Goal: Task Accomplishment & Management: Complete application form

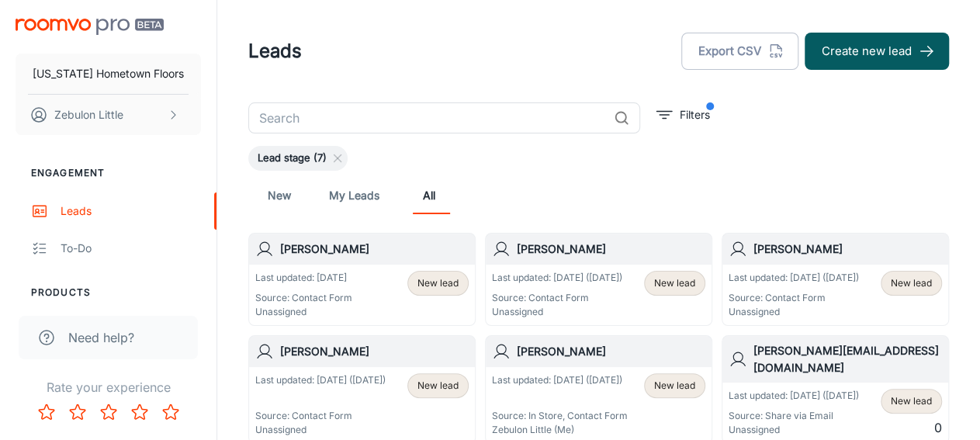
click at [322, 284] on p "Last updated: [DATE]" at bounding box center [303, 278] width 97 height 14
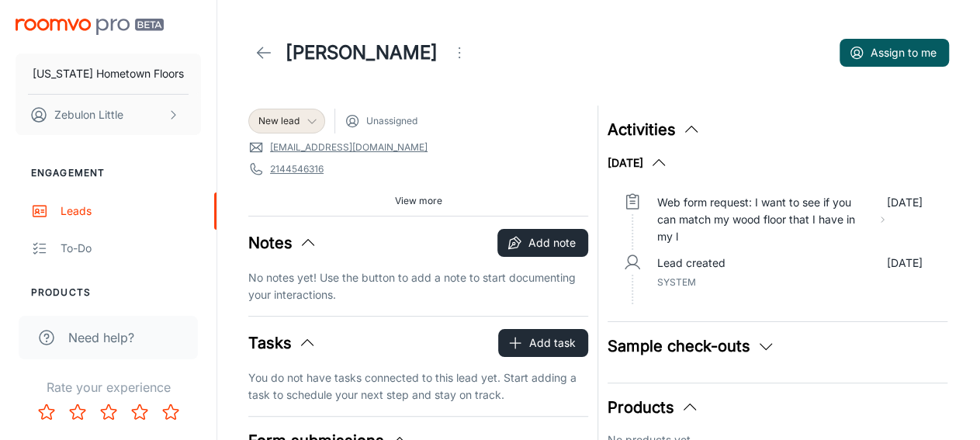
click at [312, 120] on icon at bounding box center [312, 121] width 12 height 12
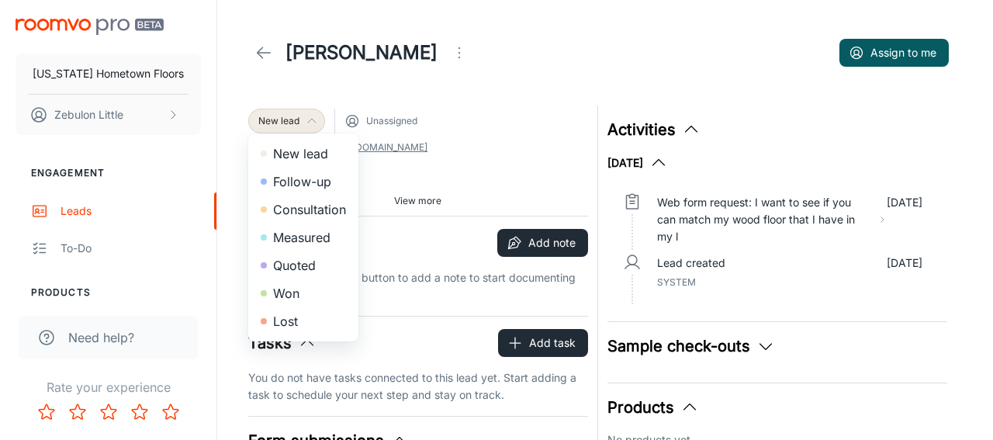
click at [456, 115] on div at bounding box center [496, 220] width 993 height 440
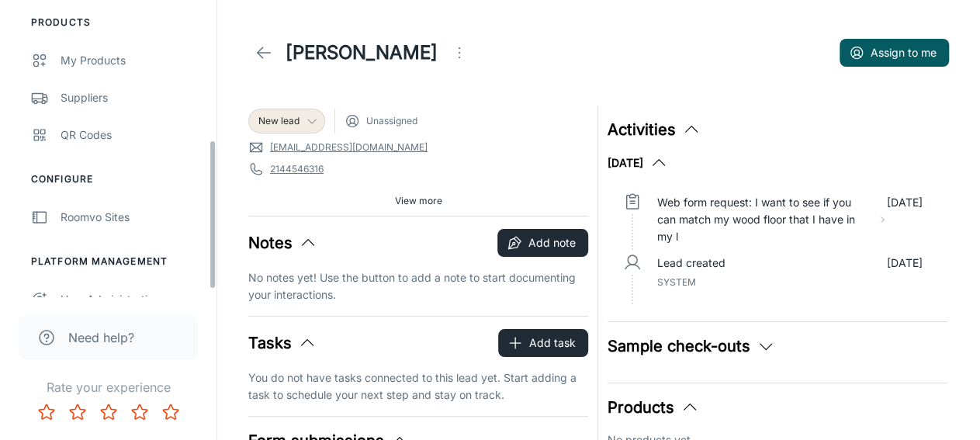
scroll to position [290, 0]
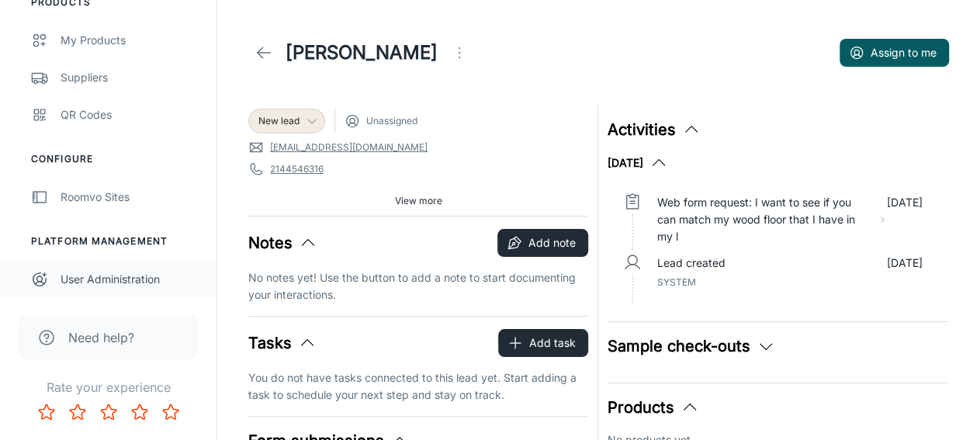
click at [119, 282] on div "User Administration" at bounding box center [130, 279] width 140 height 17
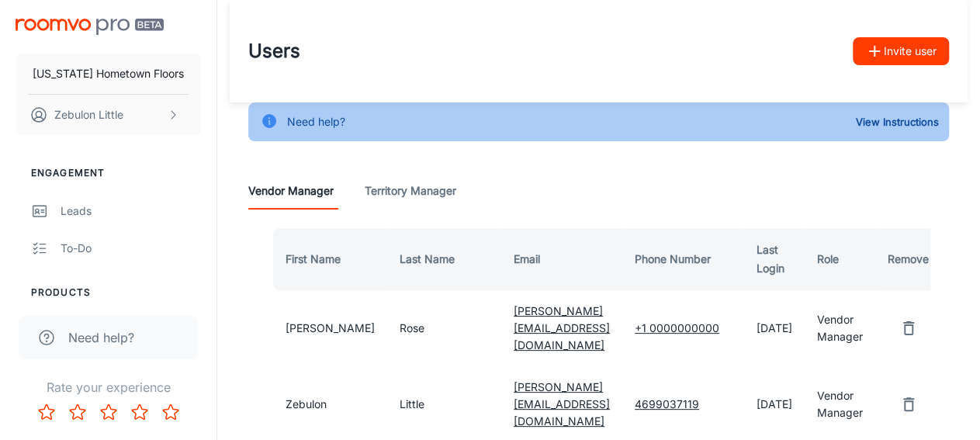
scroll to position [81, 0]
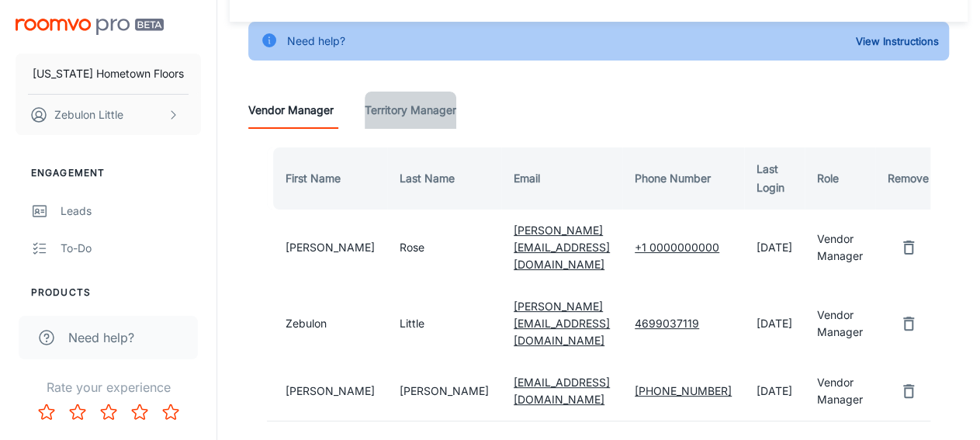
click at [438, 112] on Manager "Territory Manager" at bounding box center [411, 110] width 92 height 37
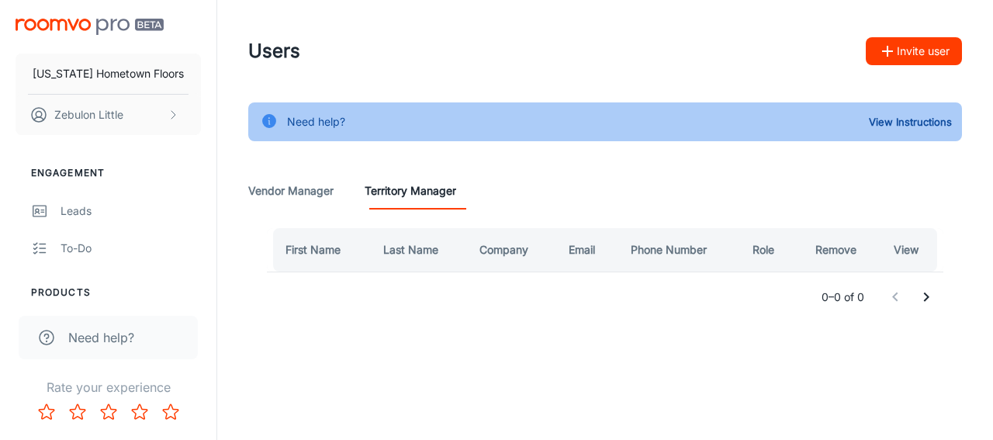
click at [925, 50] on button "Invite user" at bounding box center [914, 51] width 96 height 28
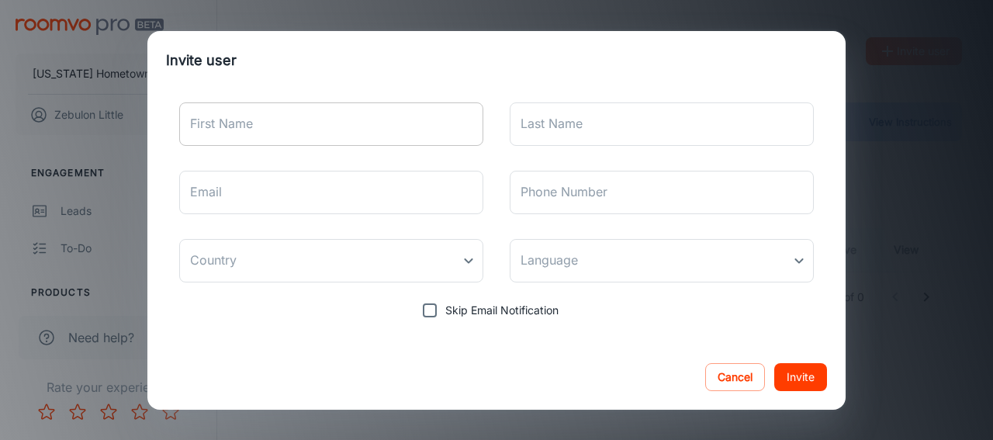
click at [266, 139] on input "First Name" at bounding box center [331, 123] width 304 height 43
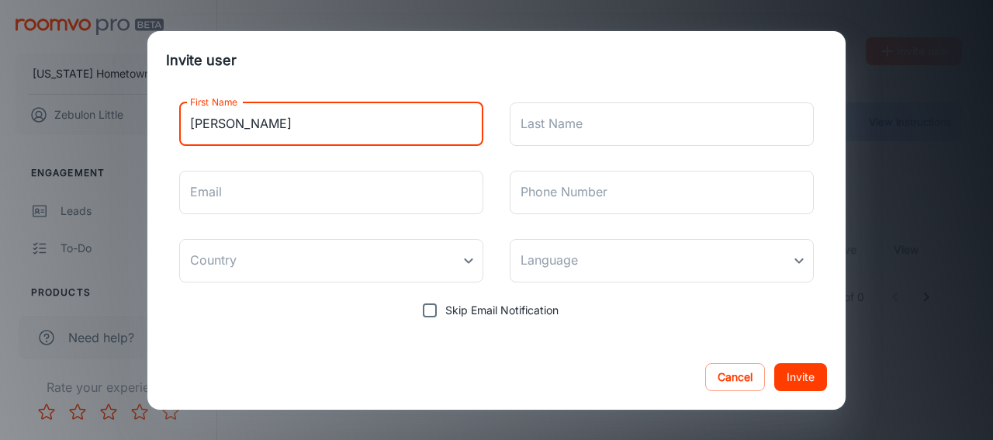
type input "[PERSON_NAME]"
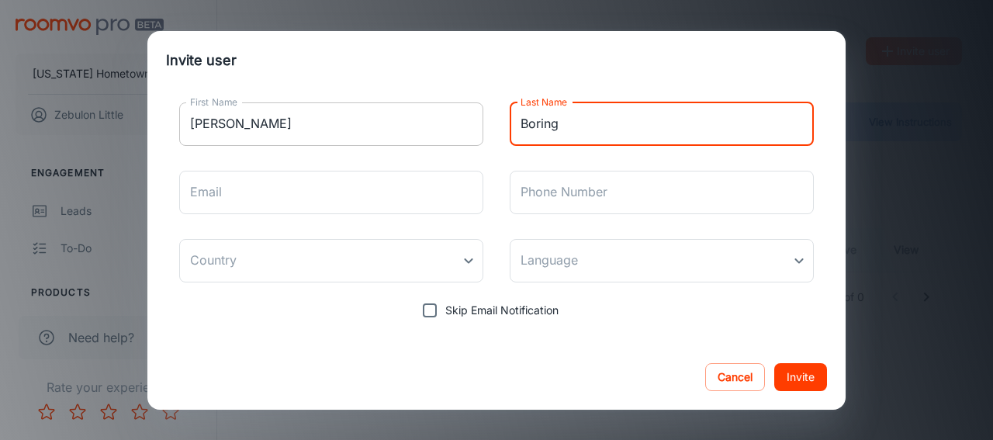
type input "Boring"
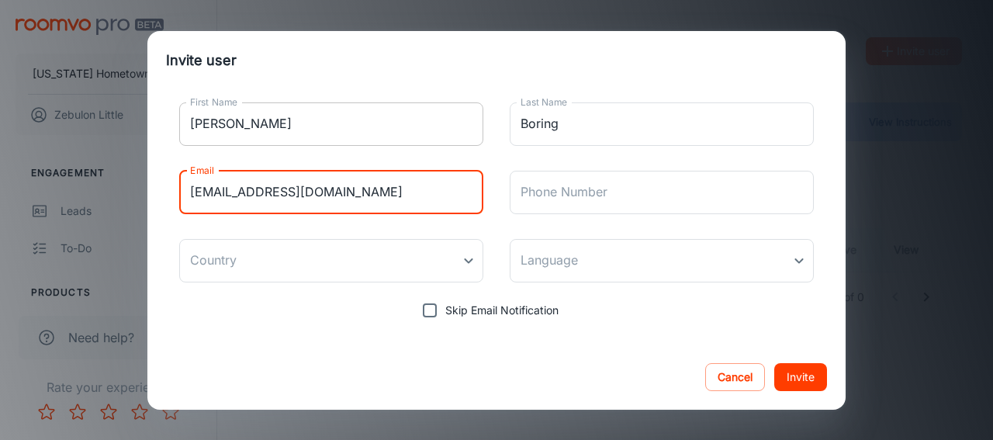
type input "[EMAIL_ADDRESS][DOMAIN_NAME]"
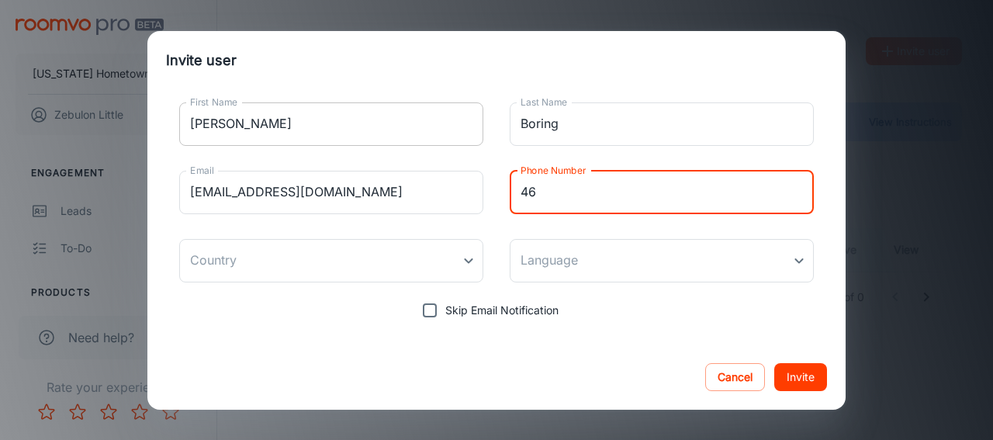
type input "4"
type input "[PHONE_NUMBER]"
click at [469, 267] on body "[US_STATE] Hometown Floors Zebulon Little Engagement Leads To-do Products My Pr…" at bounding box center [496, 220] width 993 height 440
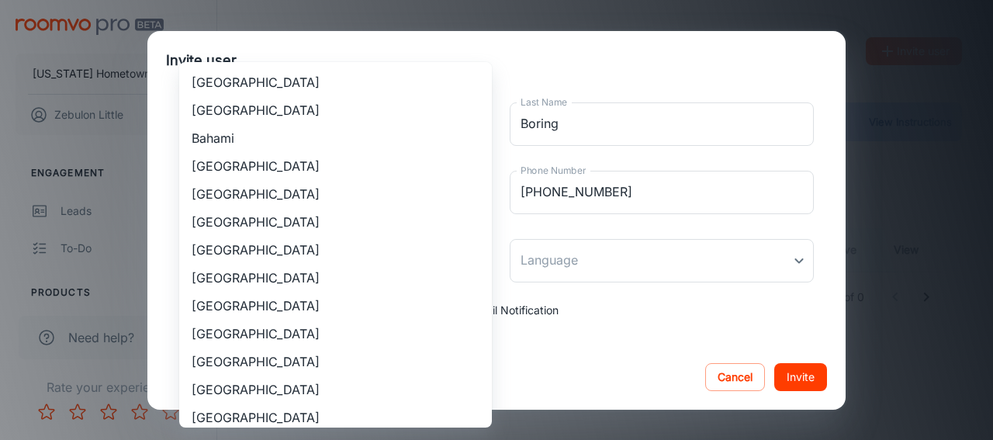
scroll to position [1429, 0]
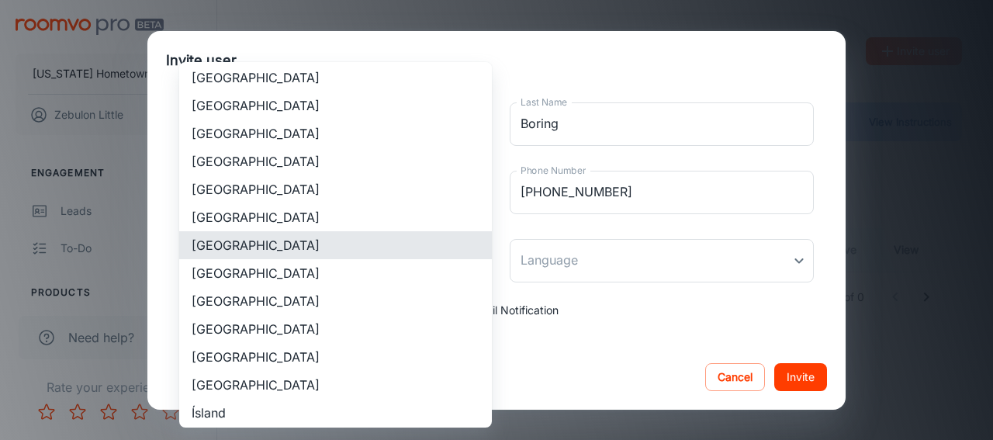
click at [275, 300] on li "[GEOGRAPHIC_DATA]" at bounding box center [335, 301] width 313 height 28
type input "[GEOGRAPHIC_DATA]"
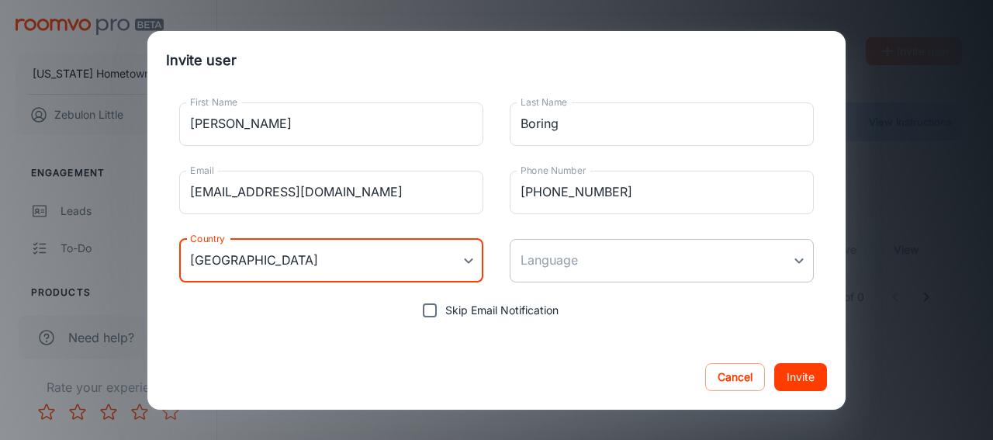
click at [550, 266] on body "[US_STATE] Hometown Floors Zebulon Little Engagement Leads To-do Products My Pr…" at bounding box center [496, 220] width 993 height 440
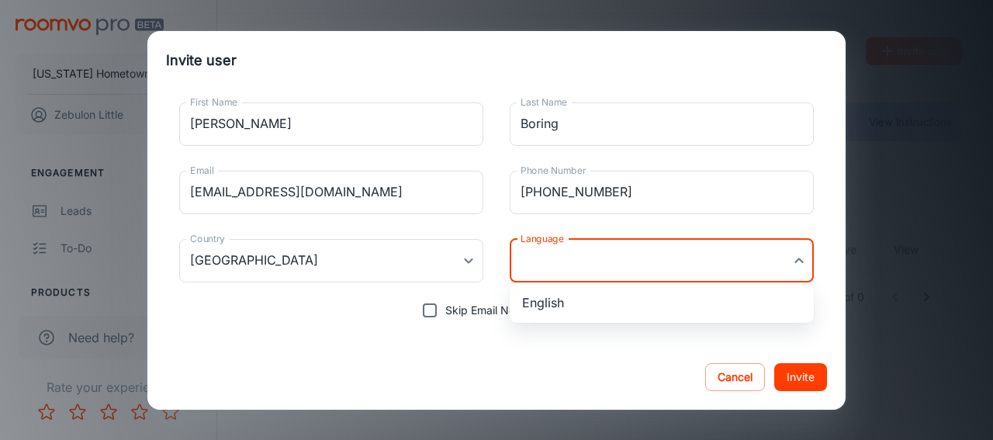
click at [536, 299] on li "English" at bounding box center [662, 303] width 304 height 28
type input "en-us"
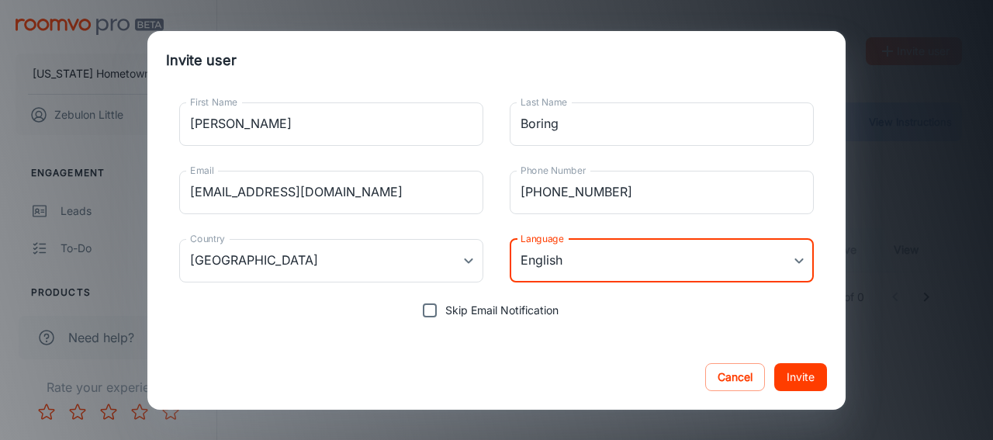
click at [797, 375] on button "Invite" at bounding box center [800, 377] width 53 height 28
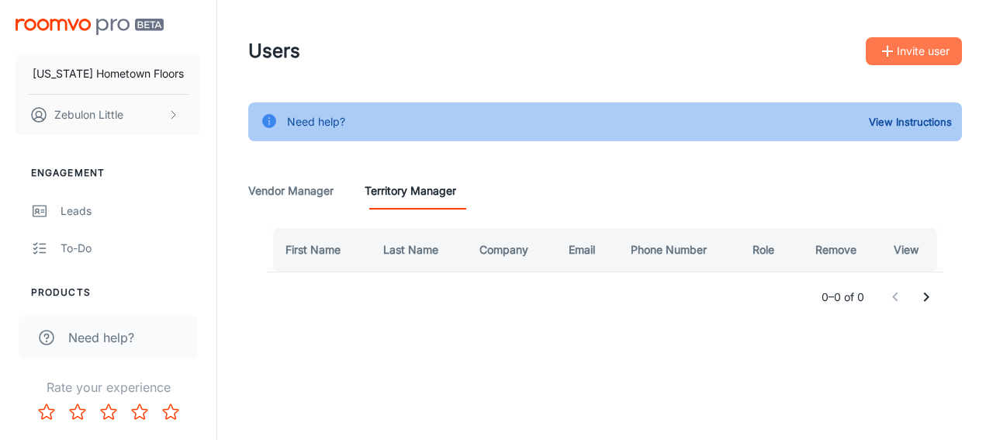
click at [904, 55] on button "Invite user" at bounding box center [914, 51] width 96 height 28
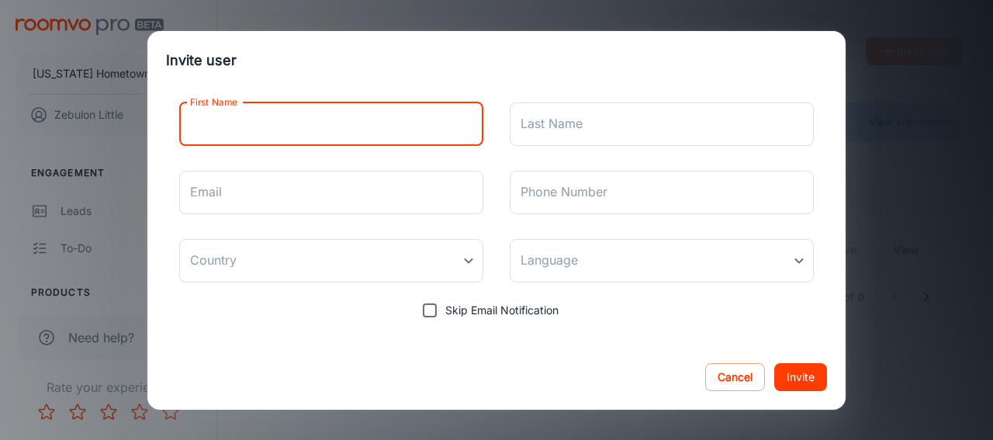
click at [255, 133] on input "First Name" at bounding box center [331, 123] width 304 height 43
type input "s"
type input "[PERSON_NAME]"
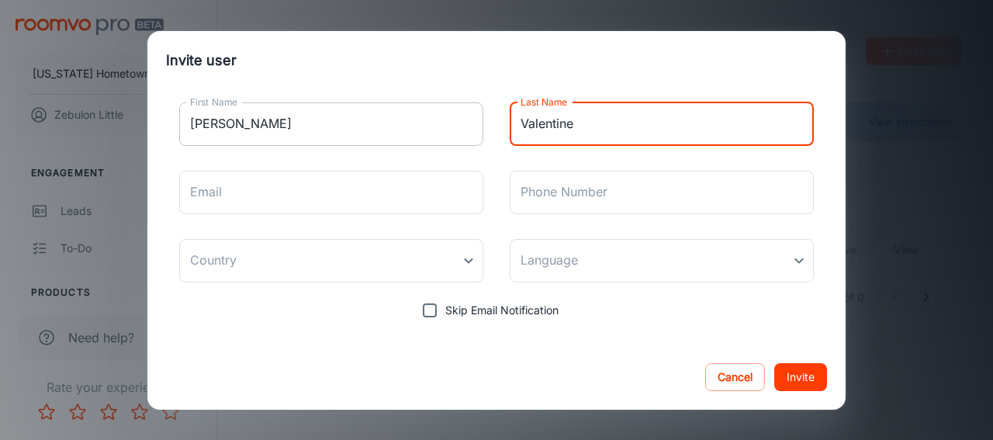
type input "Valentine"
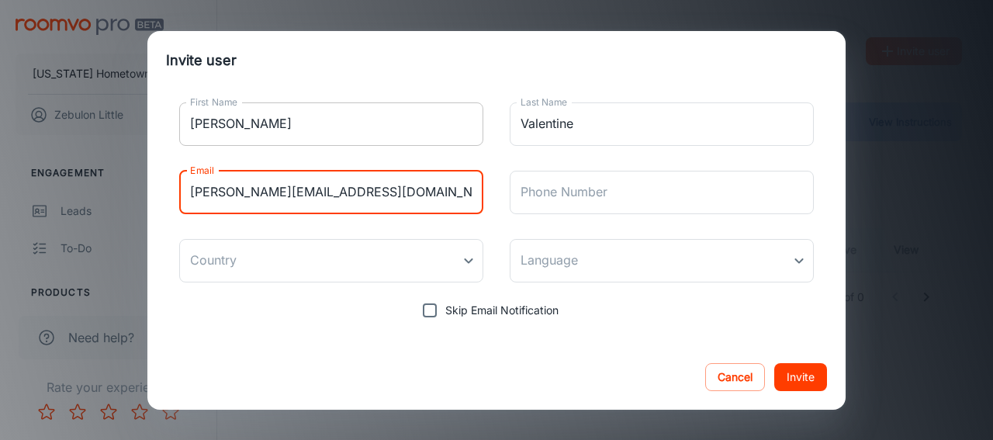
type input "[PERSON_NAME][EMAIL_ADDRESS][DOMAIN_NAME]"
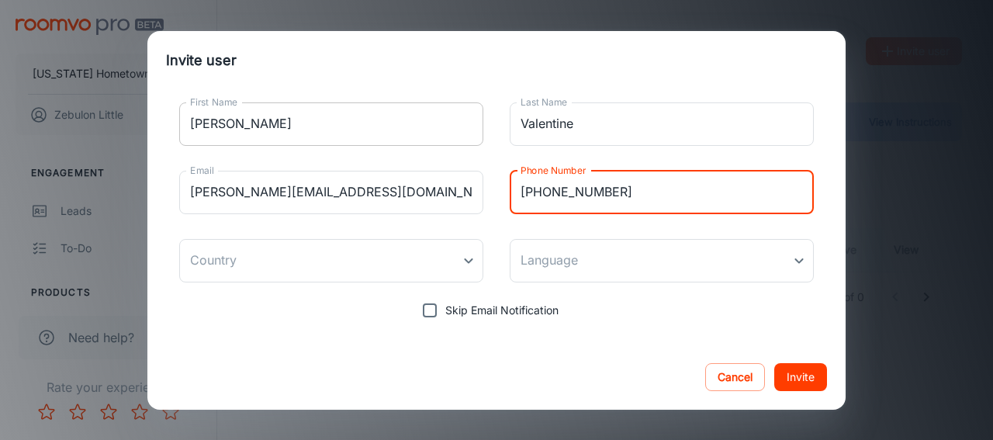
type input "[PHONE_NUMBER]"
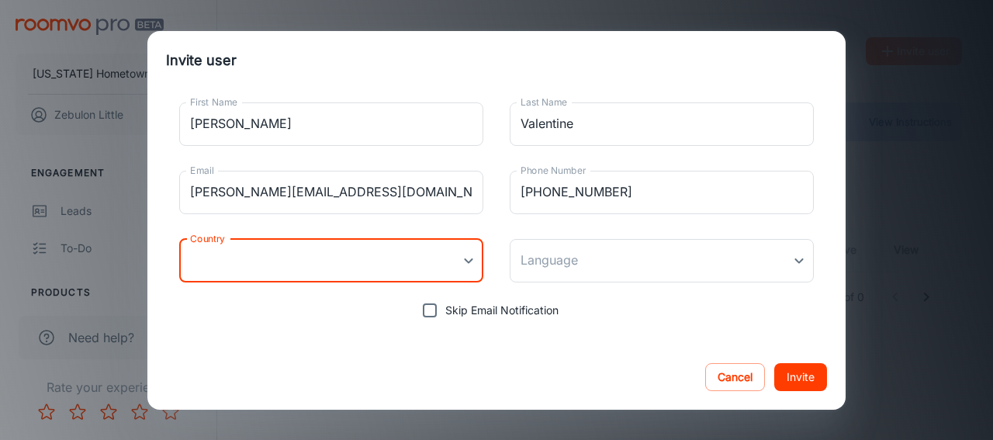
click at [224, 251] on body "[US_STATE] Hometown Floors Zebulon Little Engagement Leads To-do Products My Pr…" at bounding box center [496, 220] width 993 height 440
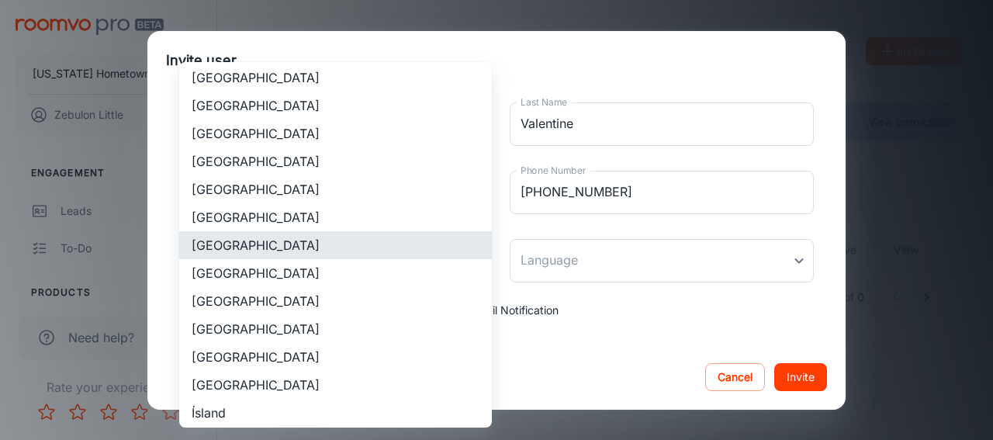
drag, startPoint x: 219, startPoint y: 306, endPoint x: 258, endPoint y: 294, distance: 40.5
click at [223, 304] on li "[GEOGRAPHIC_DATA]" at bounding box center [335, 301] width 313 height 28
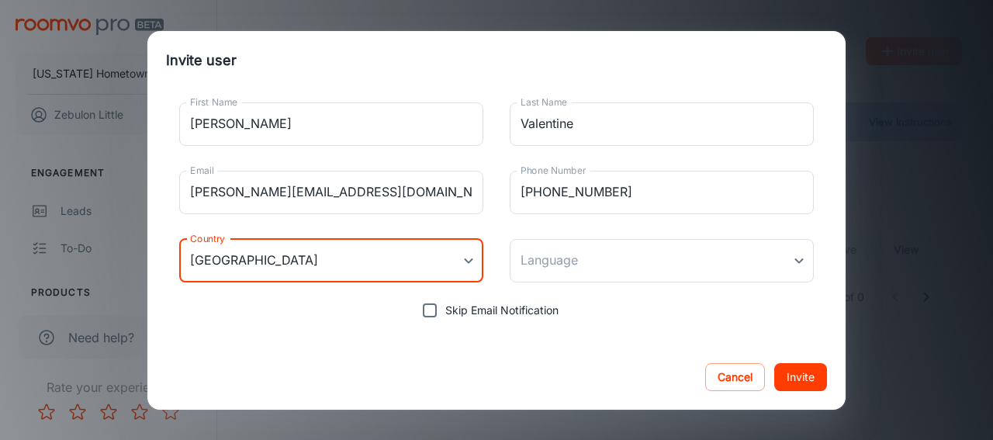
type input "[GEOGRAPHIC_DATA]"
click at [567, 266] on body "[US_STATE] Hometown Floors Zebulon Little Engagement Leads To-do Products My Pr…" at bounding box center [496, 220] width 993 height 440
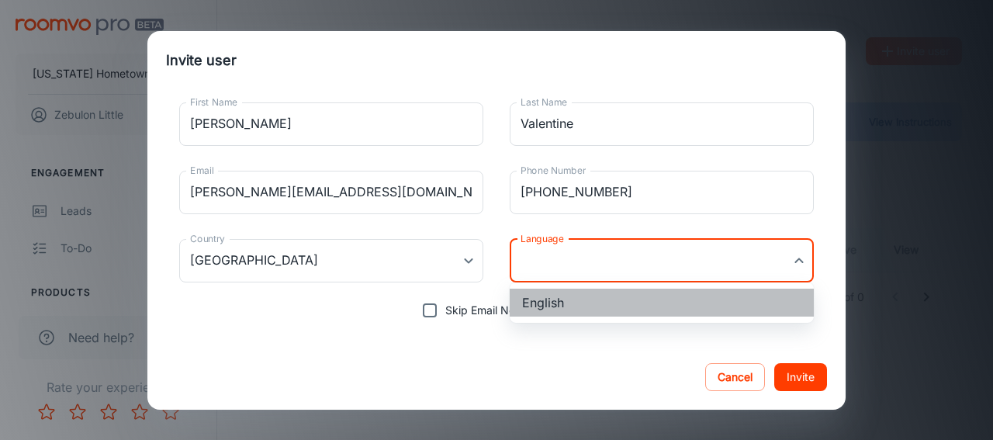
click at [558, 307] on li "English" at bounding box center [662, 303] width 304 height 28
type input "en-us"
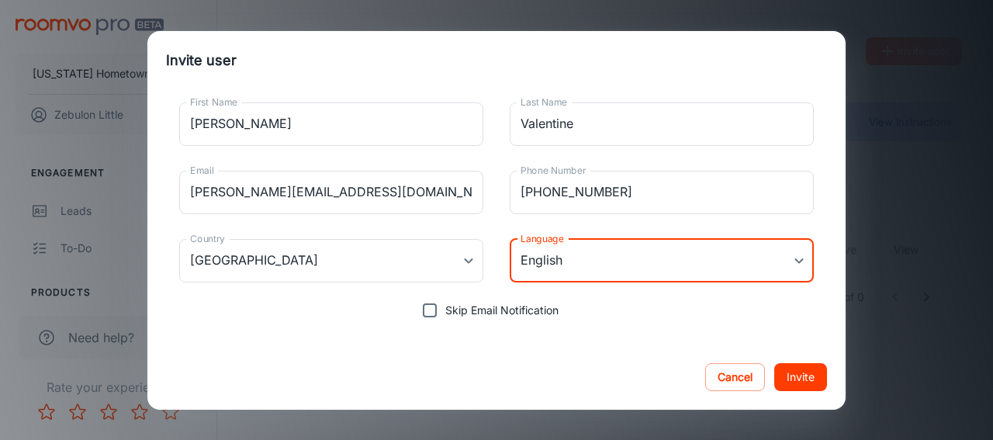
click at [806, 379] on button "Invite" at bounding box center [800, 377] width 53 height 28
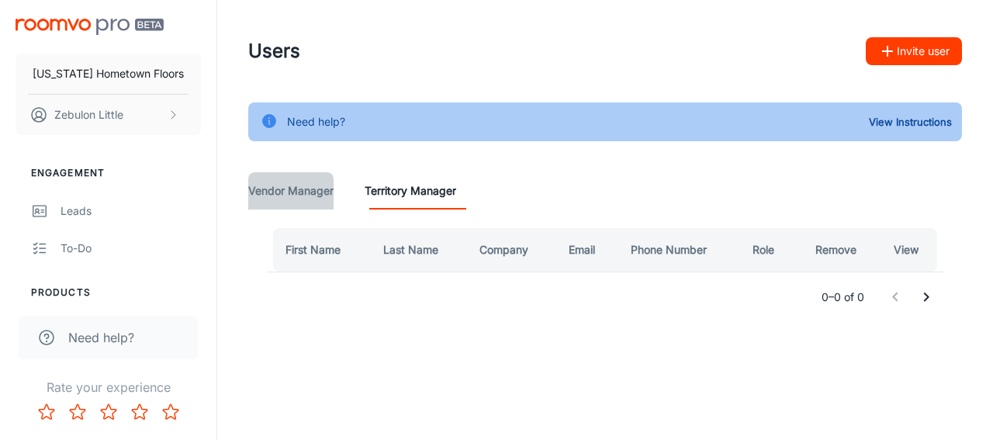
click at [300, 190] on Manager "Vendor Manager" at bounding box center [290, 190] width 85 height 37
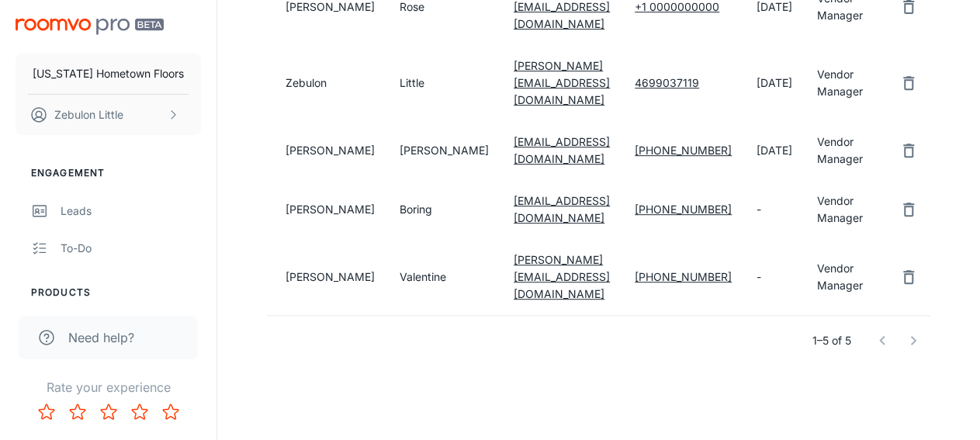
scroll to position [323, 0]
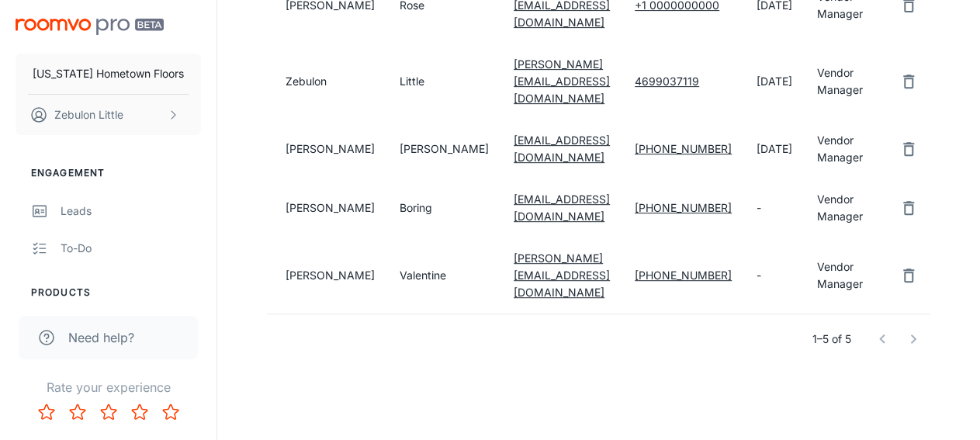
click at [816, 229] on td "Vendor Manager" at bounding box center [839, 207] width 71 height 59
click at [744, 226] on td "-" at bounding box center [774, 207] width 60 height 59
click at [387, 223] on td "Boring" at bounding box center [444, 207] width 114 height 59
click at [513, 223] on link "[EMAIL_ADDRESS][DOMAIN_NAME]" at bounding box center [561, 207] width 96 height 30
click at [744, 224] on td "-" at bounding box center [774, 207] width 60 height 59
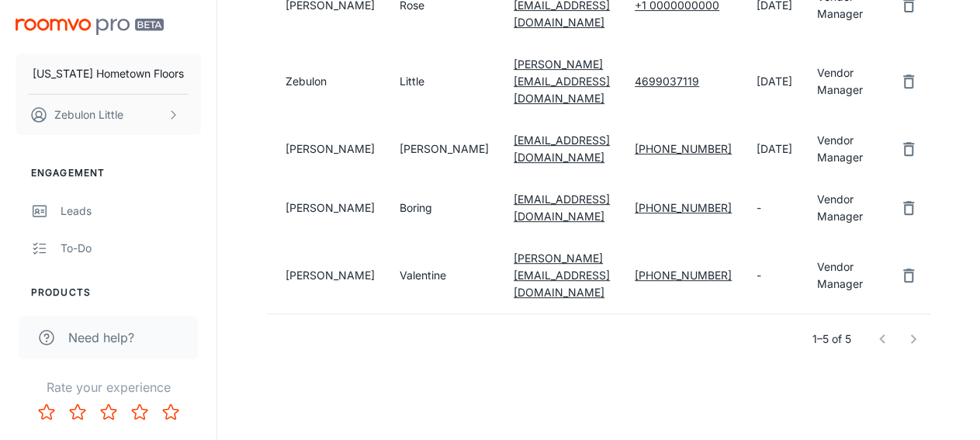
click at [815, 224] on td "Vendor Manager" at bounding box center [839, 207] width 71 height 59
click at [807, 233] on td "Vendor Manager" at bounding box center [839, 207] width 71 height 59
drag, startPoint x: 801, startPoint y: 218, endPoint x: 803, endPoint y: 226, distance: 8.8
click at [804, 218] on td "Vendor Manager" at bounding box center [839, 207] width 71 height 59
click at [308, 226] on td "[PERSON_NAME]" at bounding box center [327, 207] width 120 height 59
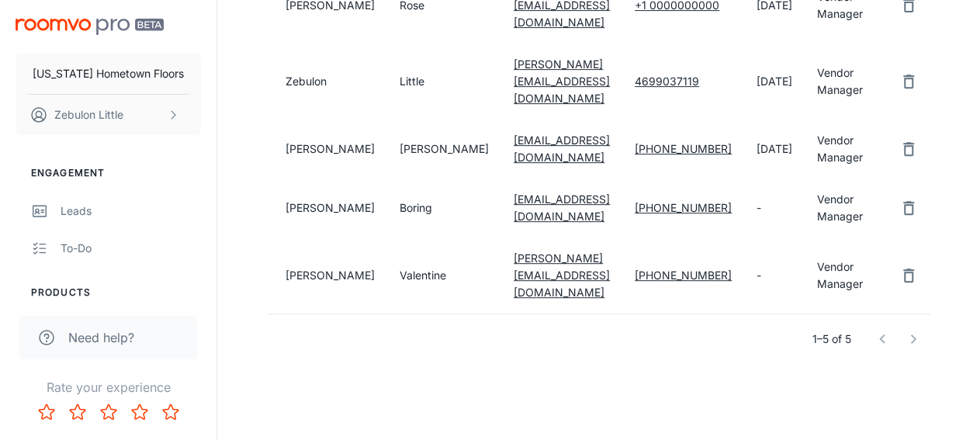
click at [392, 227] on td "Boring" at bounding box center [444, 207] width 114 height 59
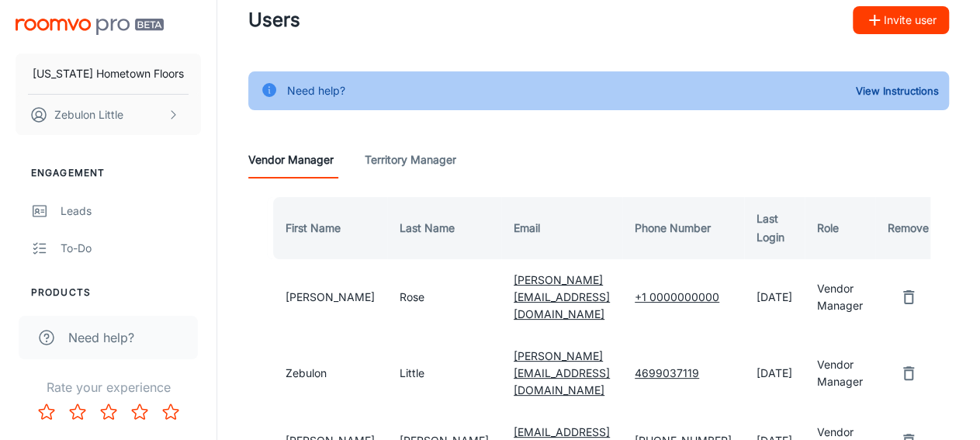
scroll to position [0, 0]
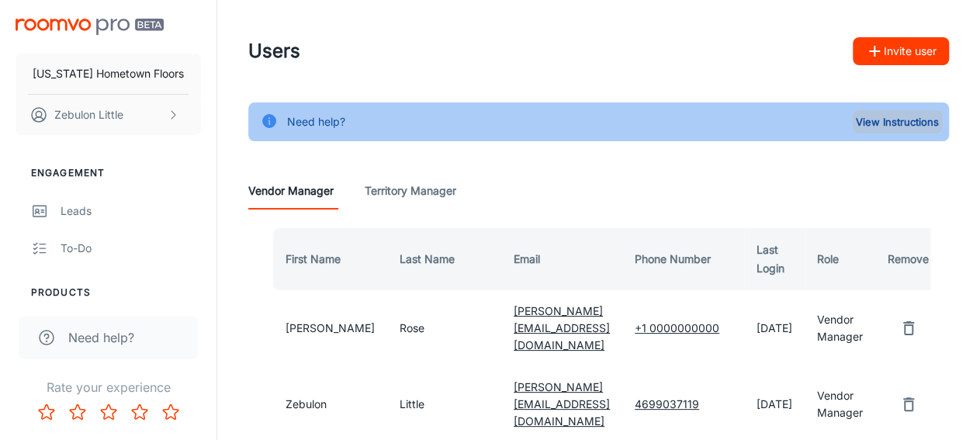
click at [863, 120] on button "View Instructions" at bounding box center [897, 121] width 91 height 23
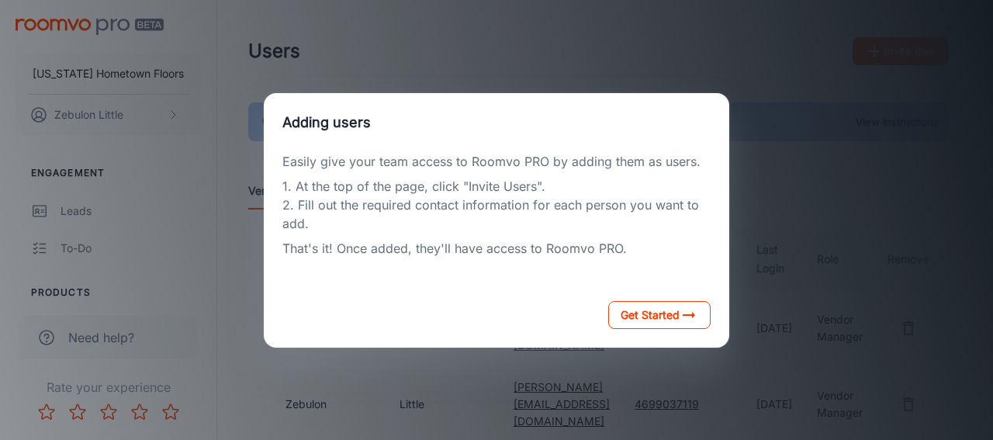
click at [658, 312] on button "Get Started" at bounding box center [659, 315] width 102 height 28
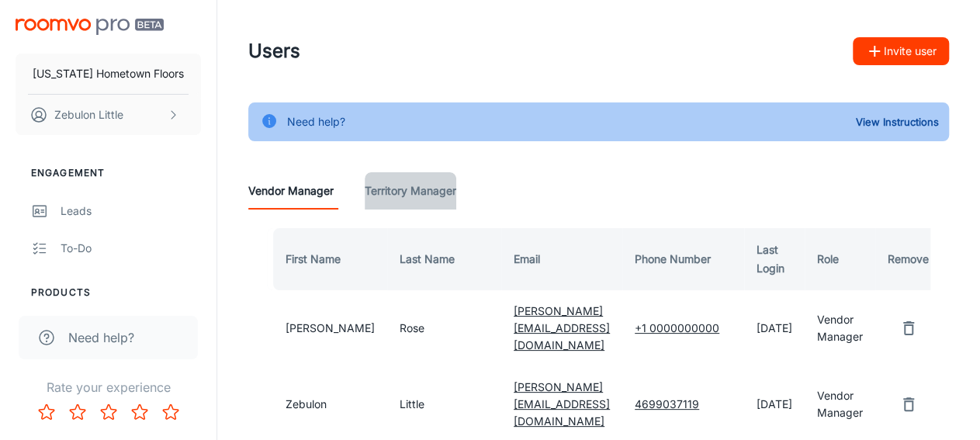
click at [430, 188] on Manager "Territory Manager" at bounding box center [411, 190] width 92 height 37
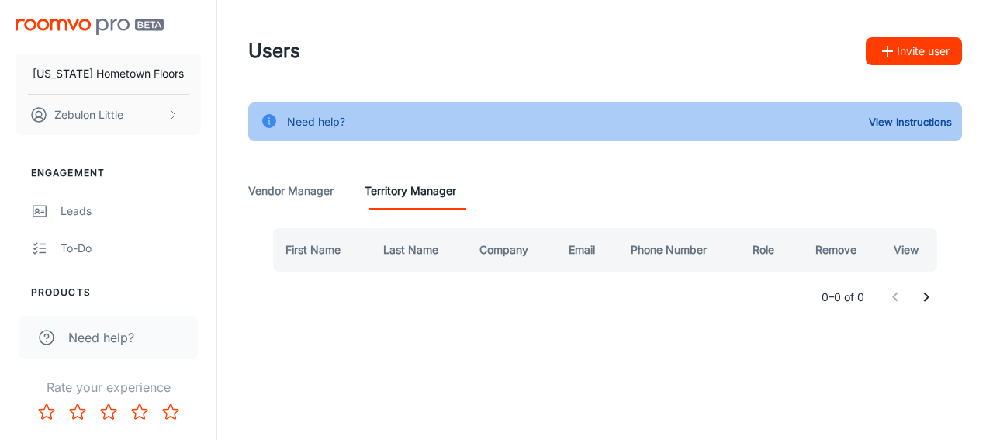
click at [924, 50] on button "Invite user" at bounding box center [914, 51] width 96 height 28
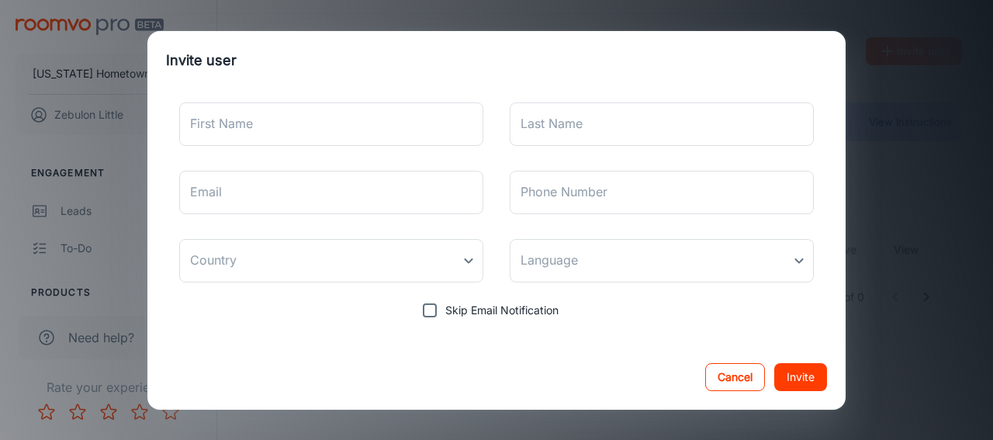
click at [729, 371] on button "Cancel" at bounding box center [735, 377] width 60 height 28
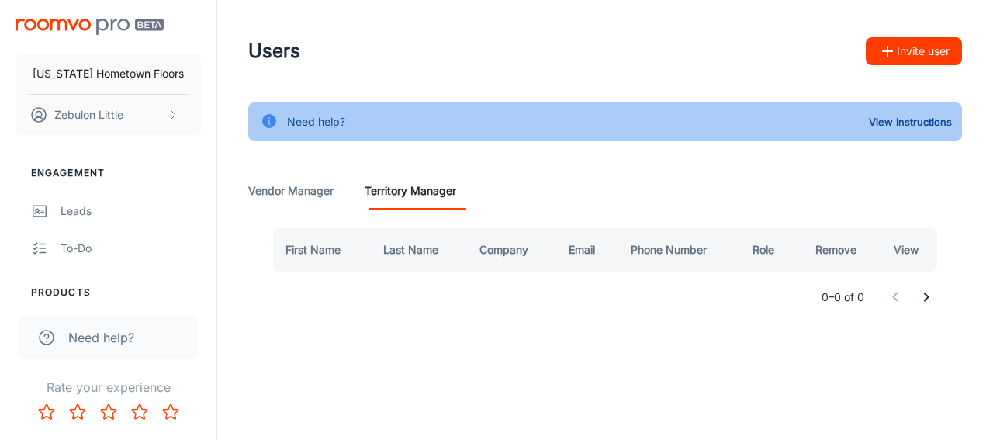
click at [904, 58] on button "Invite user" at bounding box center [914, 51] width 96 height 28
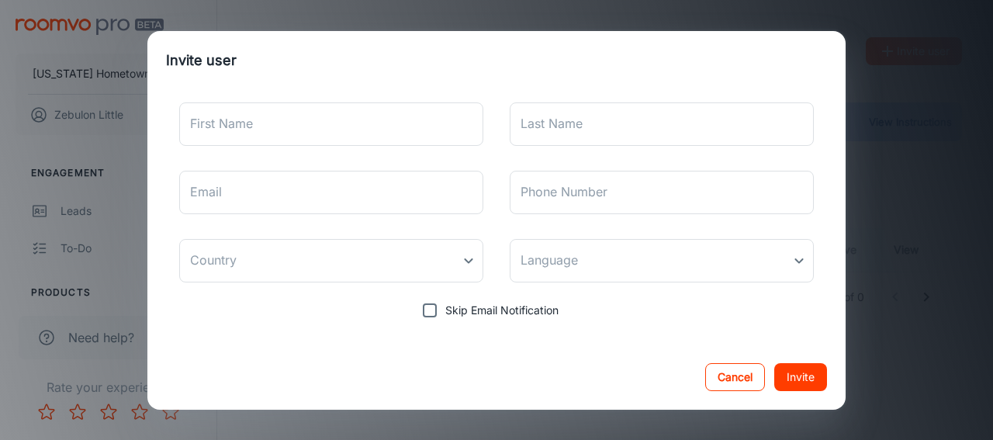
click at [729, 378] on button "Cancel" at bounding box center [735, 377] width 60 height 28
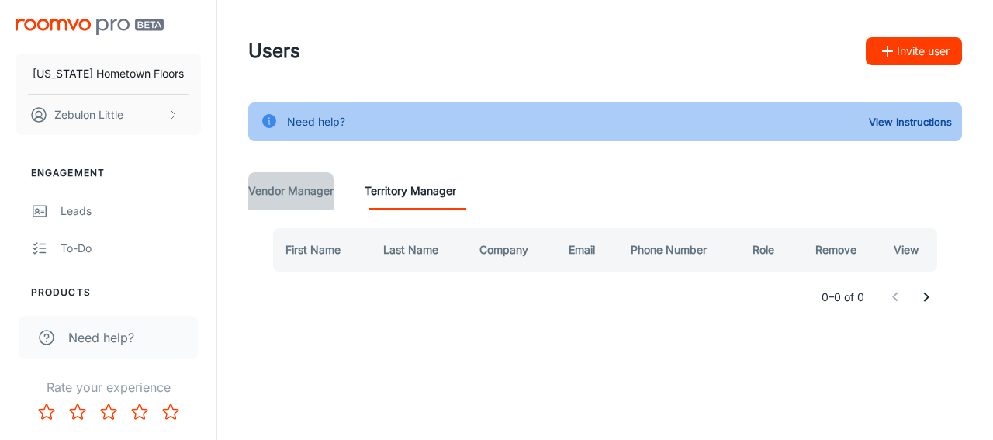
click at [306, 197] on Manager "Vendor Manager" at bounding box center [290, 190] width 85 height 37
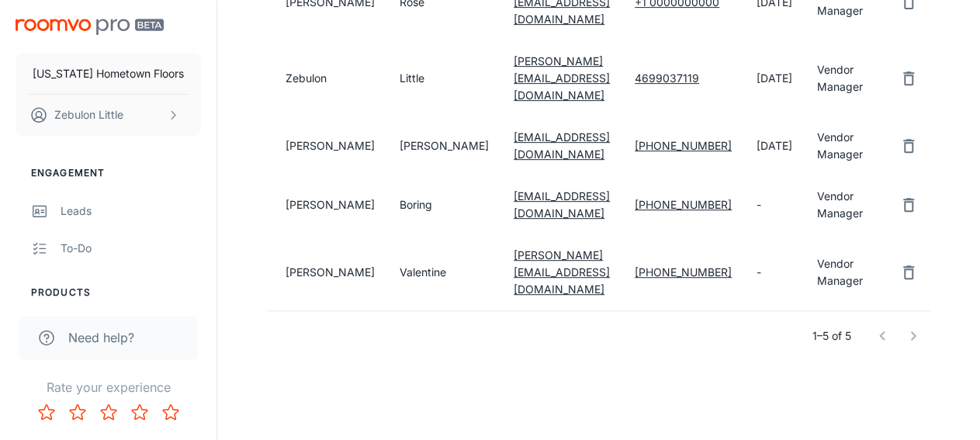
scroll to position [327, 0]
click at [658, 210] on link "[PHONE_NUMBER]" at bounding box center [682, 203] width 97 height 13
click at [387, 225] on td "Boring" at bounding box center [444, 204] width 114 height 59
click at [305, 224] on td "[PERSON_NAME]" at bounding box center [327, 204] width 120 height 59
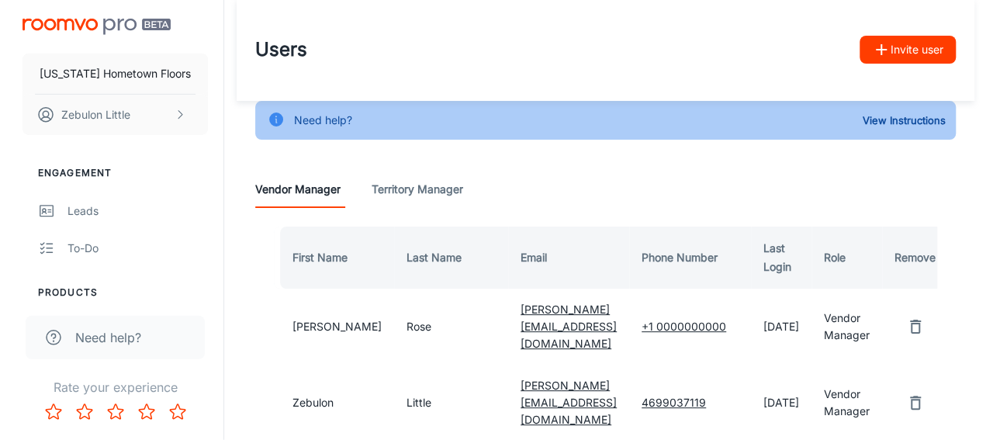
scroll to position [0, 0]
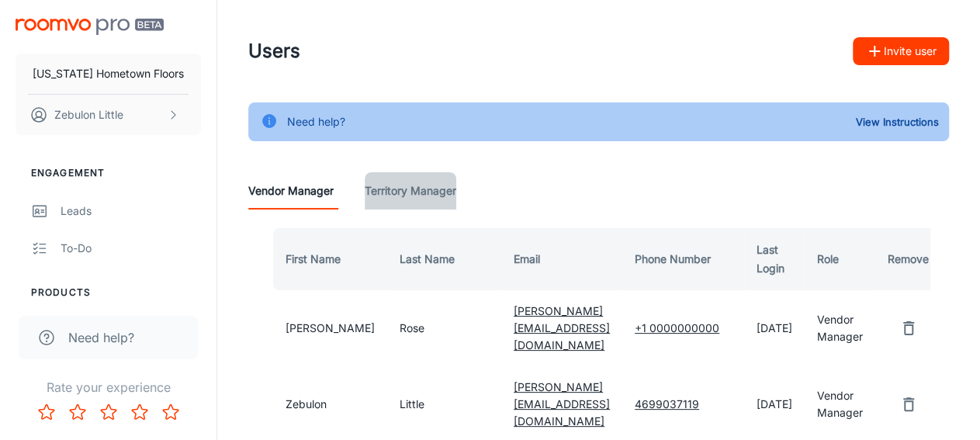
click at [430, 194] on Manager "Territory Manager" at bounding box center [411, 190] width 92 height 37
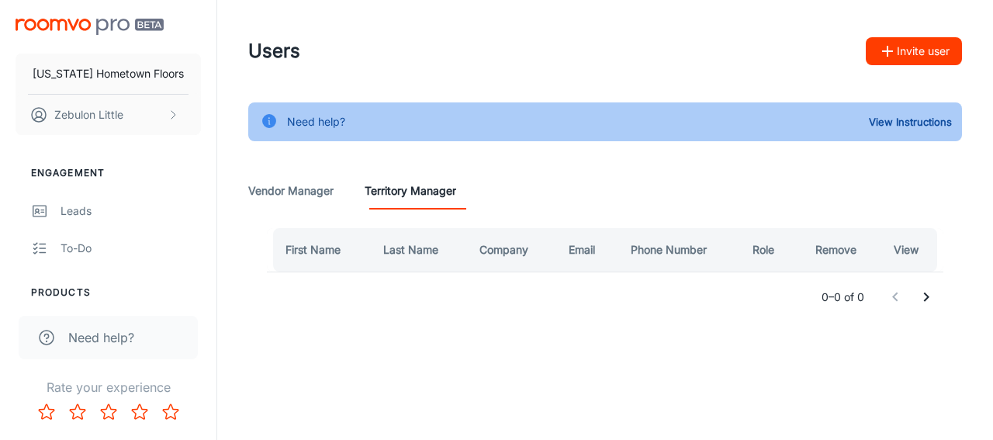
click at [900, 58] on button "Invite user" at bounding box center [914, 51] width 96 height 28
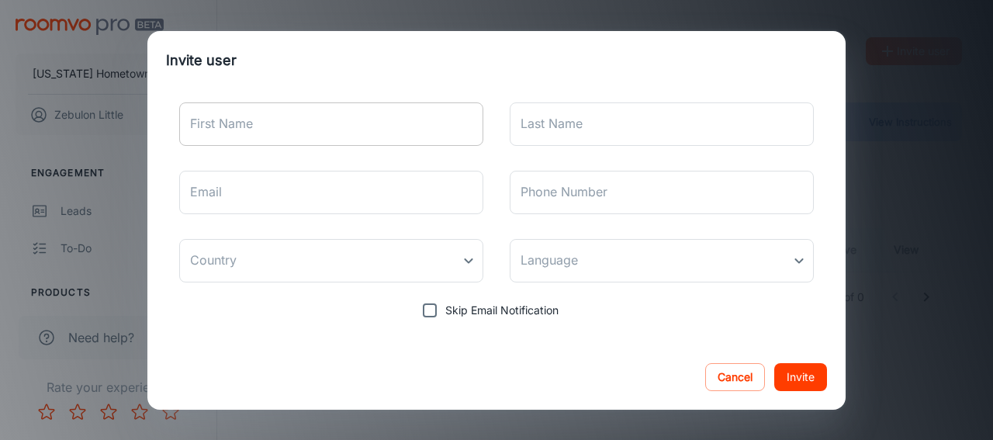
click at [252, 133] on input "First Name" at bounding box center [331, 123] width 304 height 43
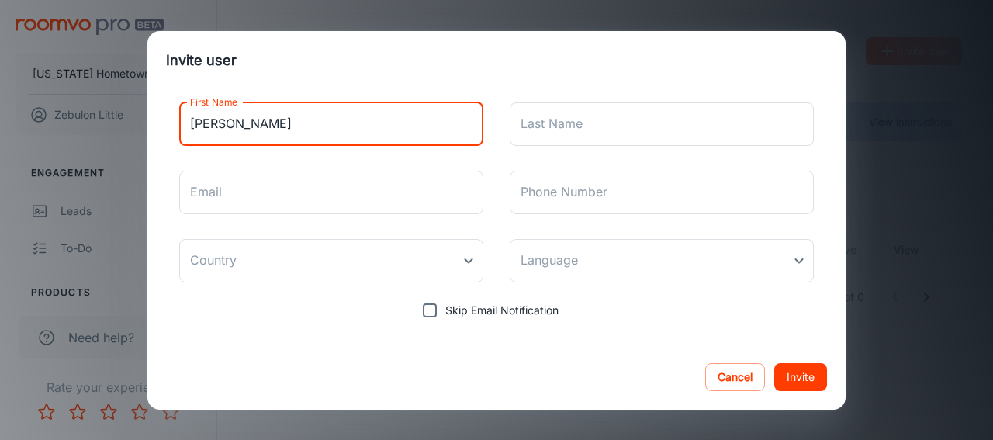
type input "[PERSON_NAME]"
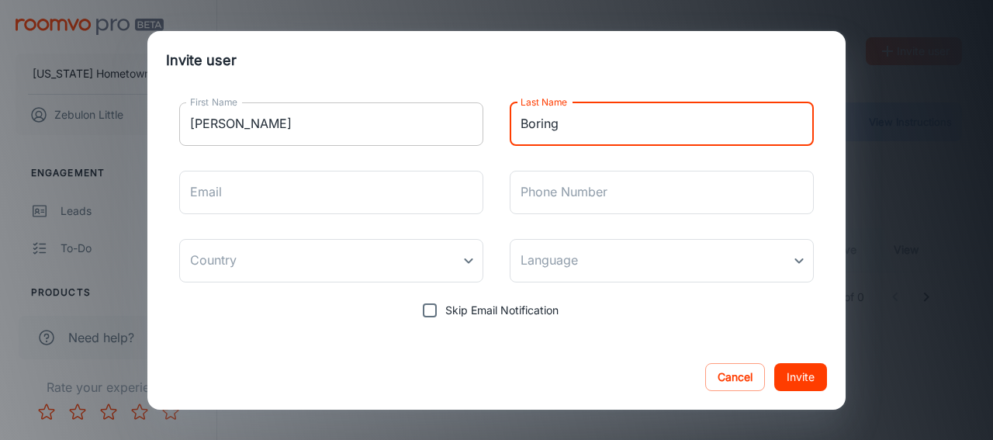
type input "Boring"
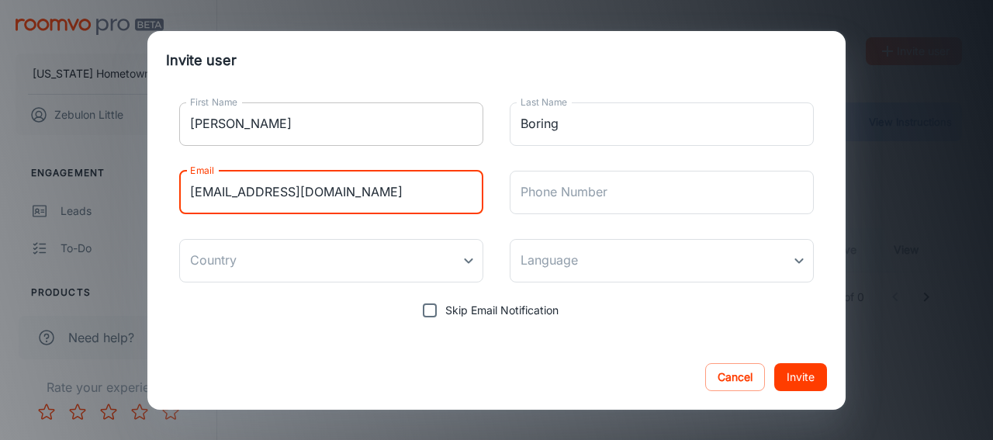
type input "[EMAIL_ADDRESS][DOMAIN_NAME]"
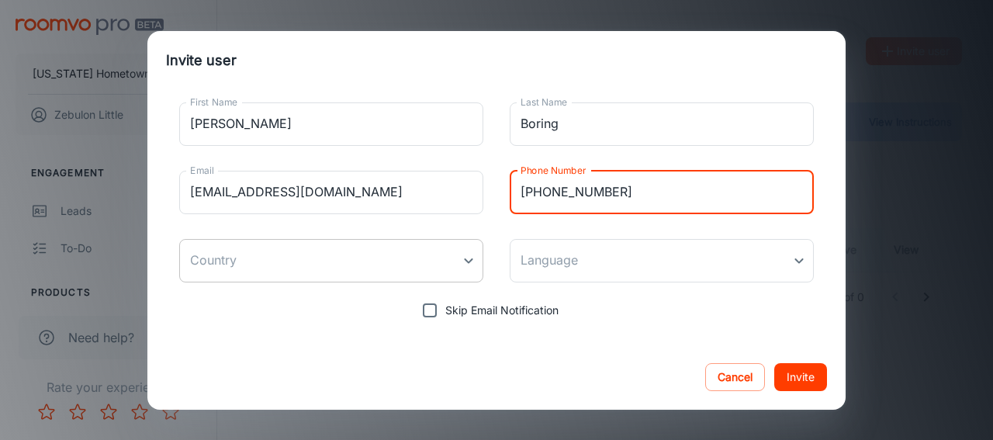
type input "[PHONE_NUMBER]"
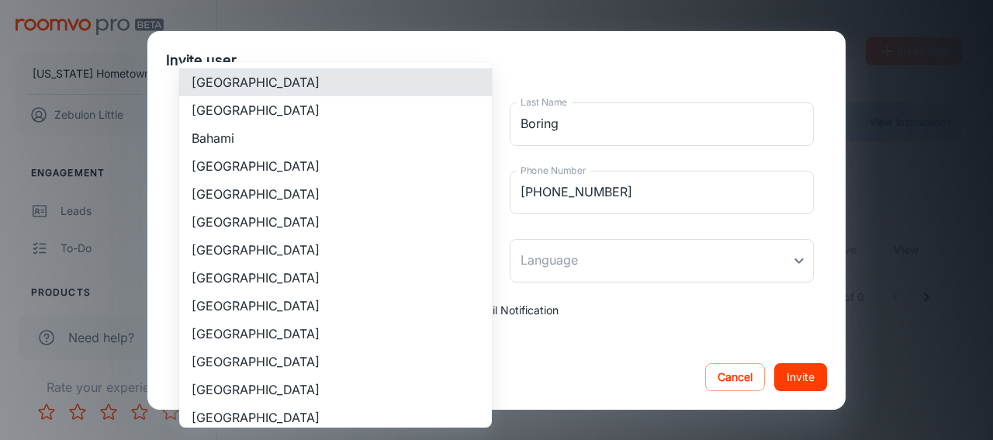
click at [210, 263] on body "[US_STATE] Hometown Floors Zebulon Little Engagement Leads To-do Products My Pr…" at bounding box center [496, 220] width 993 height 440
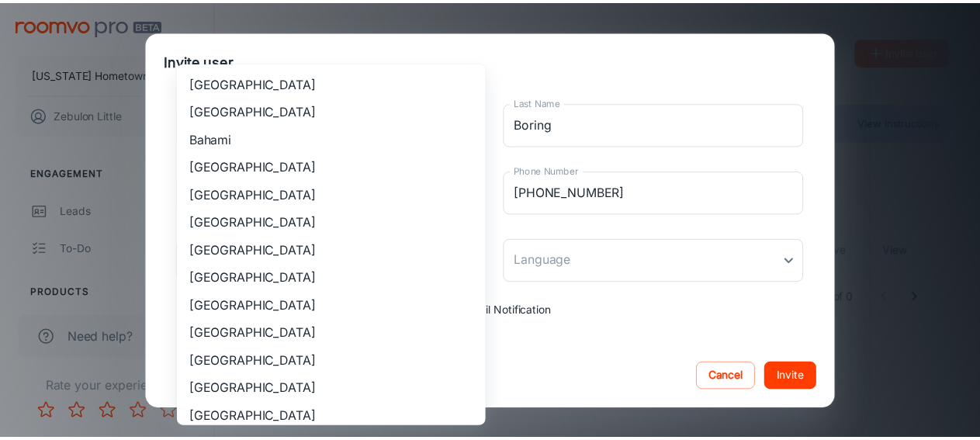
scroll to position [1429, 0]
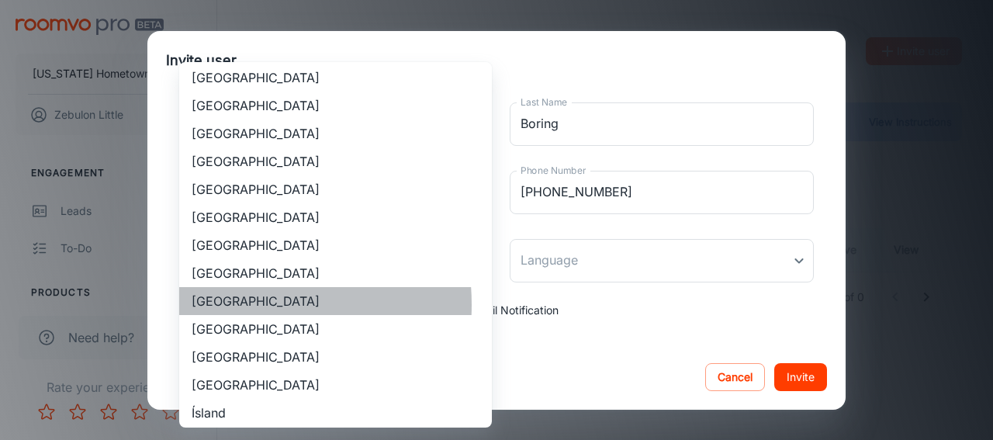
drag, startPoint x: 216, startPoint y: 304, endPoint x: 466, endPoint y: 238, distance: 258.3
click at [217, 302] on li "[GEOGRAPHIC_DATA]" at bounding box center [335, 301] width 313 height 28
type input "[GEOGRAPHIC_DATA]"
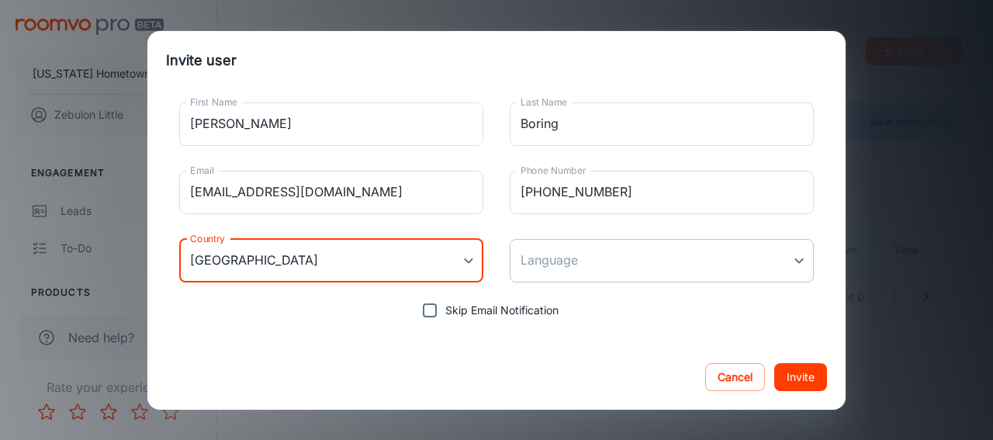
click at [594, 264] on body "[US_STATE] Hometown Floors Zebulon Little Engagement Leads To-do Products My Pr…" at bounding box center [496, 220] width 993 height 440
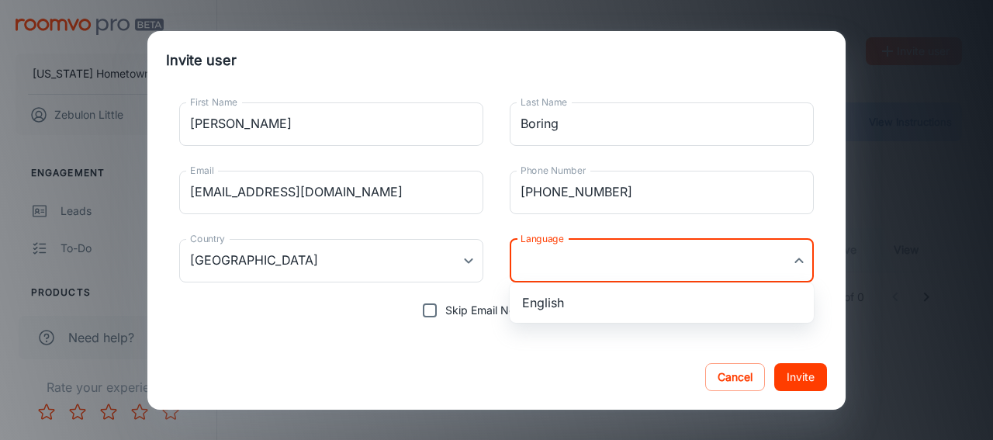
click at [533, 309] on li "English" at bounding box center [662, 303] width 304 height 28
type input "en-us"
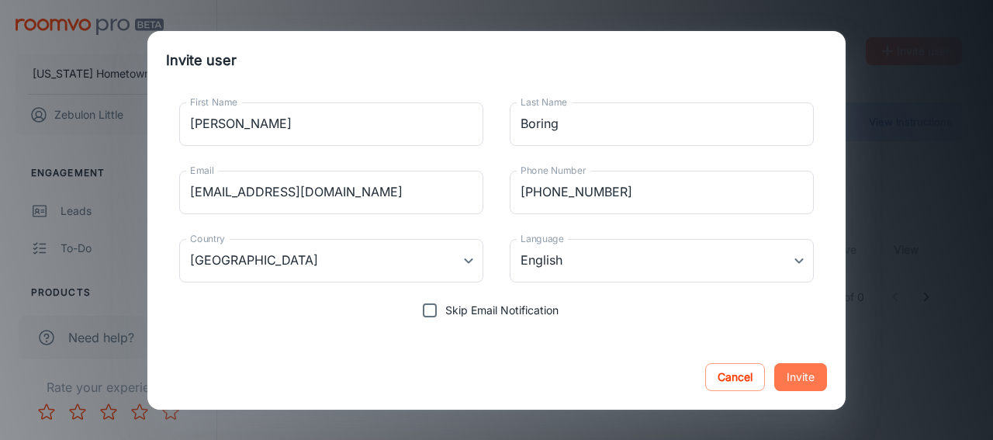
click at [802, 373] on button "Invite" at bounding box center [800, 377] width 53 height 28
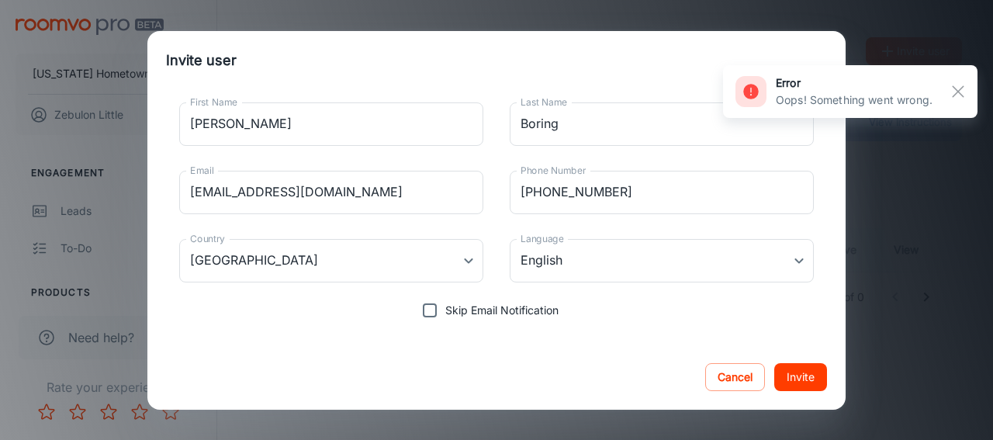
click at [431, 313] on input "Skip Email Notification" at bounding box center [429, 310] width 31 height 31
checkbox input "true"
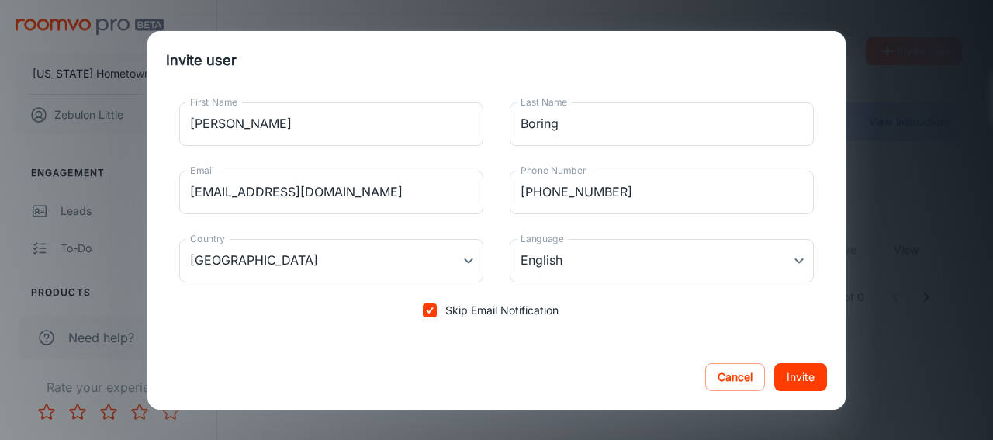
click at [800, 376] on button "Invite" at bounding box center [800, 377] width 53 height 28
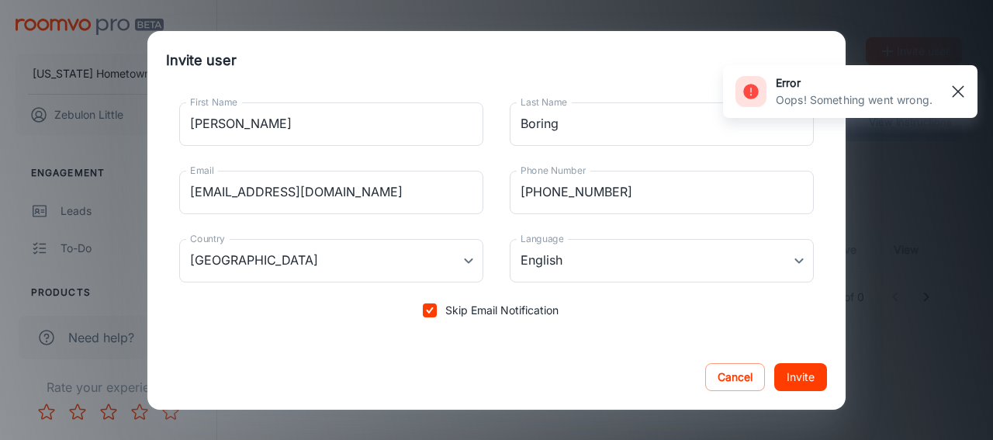
click at [959, 87] on rect "button" at bounding box center [958, 91] width 19 height 19
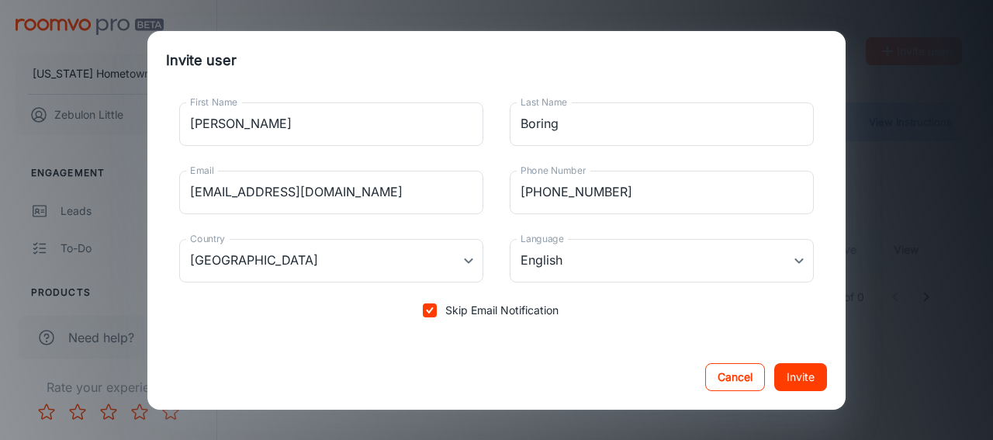
click at [714, 370] on button "Cancel" at bounding box center [735, 377] width 60 height 28
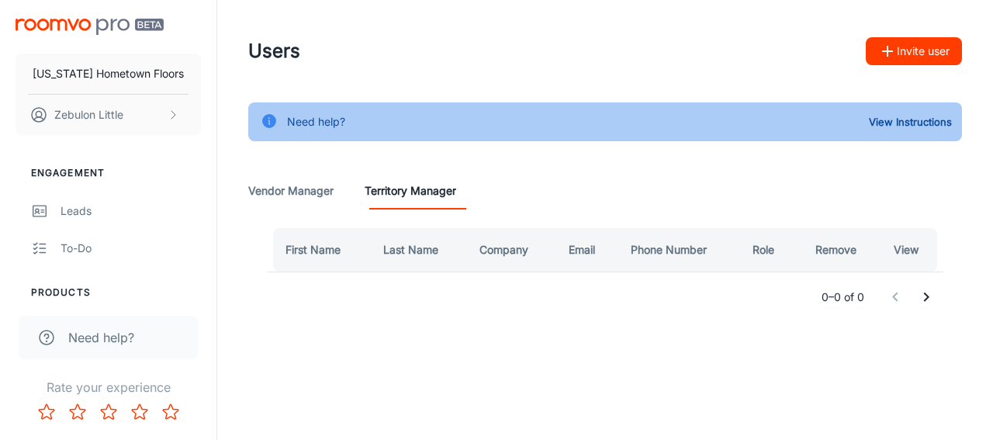
click at [282, 196] on Manager "Vendor Manager" at bounding box center [290, 190] width 85 height 37
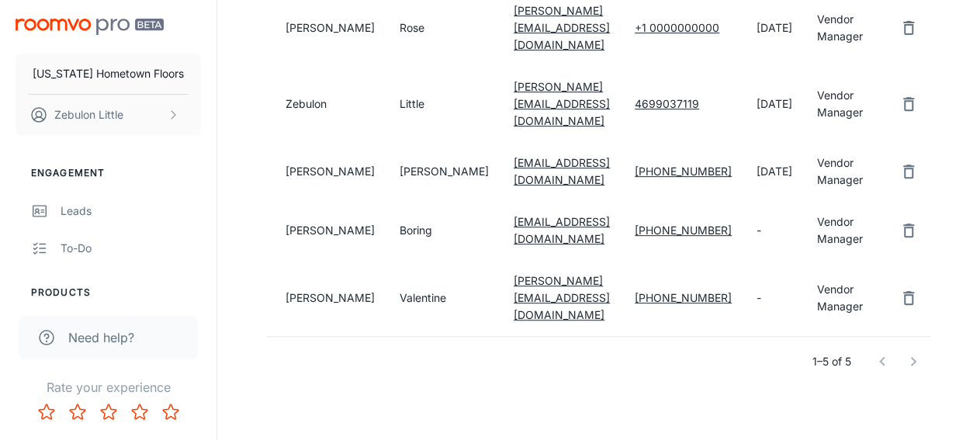
scroll to position [327, 0]
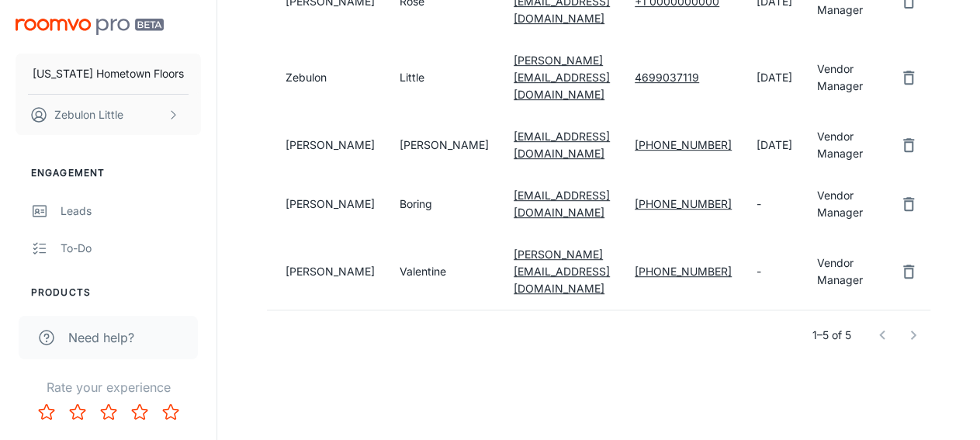
click at [311, 157] on td "[PERSON_NAME]" at bounding box center [327, 145] width 120 height 59
click at [387, 151] on td "[PERSON_NAME]" at bounding box center [444, 145] width 114 height 59
click at [804, 153] on td "Vendor Manager" at bounding box center [839, 145] width 71 height 59
drag, startPoint x: 800, startPoint y: 163, endPoint x: 852, endPoint y: 167, distance: 52.1
click at [804, 163] on td "Vendor Manager" at bounding box center [839, 145] width 71 height 59
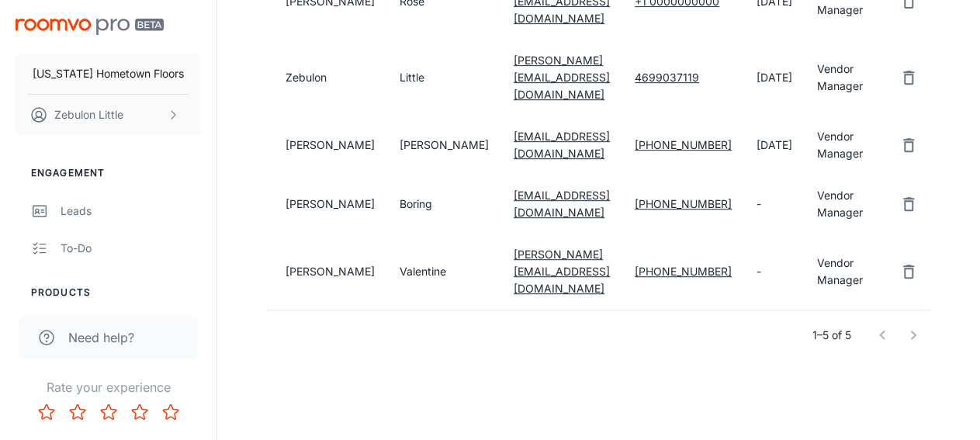
click at [899, 213] on icon "remove user" at bounding box center [908, 204] width 19 height 19
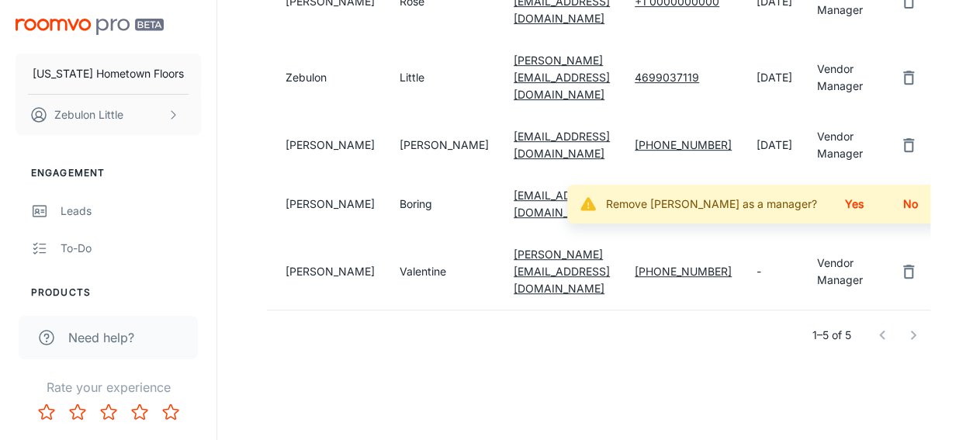
click at [829, 218] on button "Yes" at bounding box center [854, 204] width 50 height 28
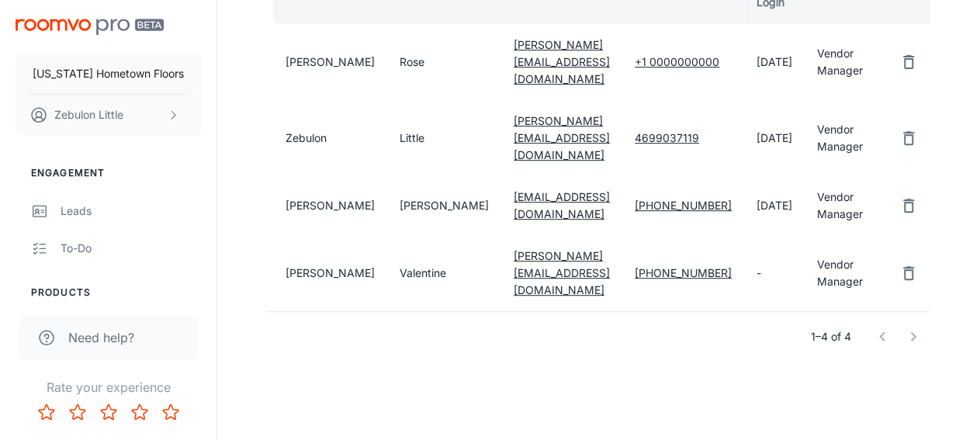
scroll to position [268, 0]
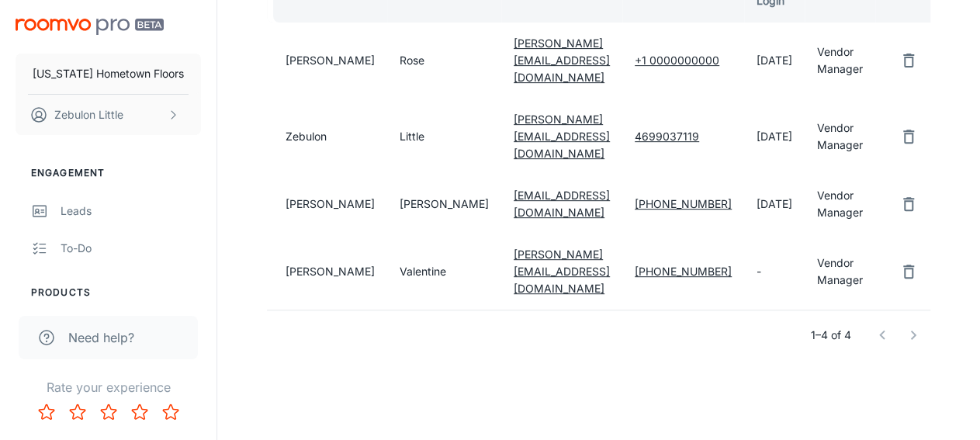
click at [899, 280] on icon "remove user" at bounding box center [908, 271] width 19 height 19
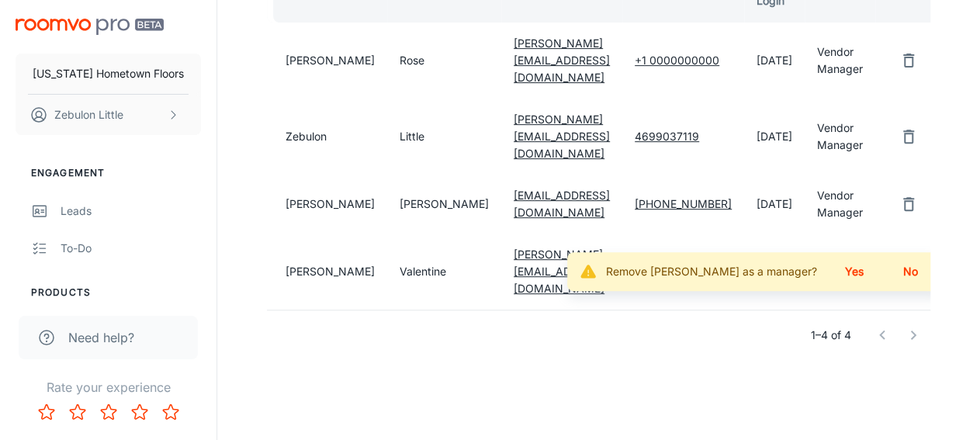
click at [832, 282] on button "Yes" at bounding box center [854, 271] width 50 height 28
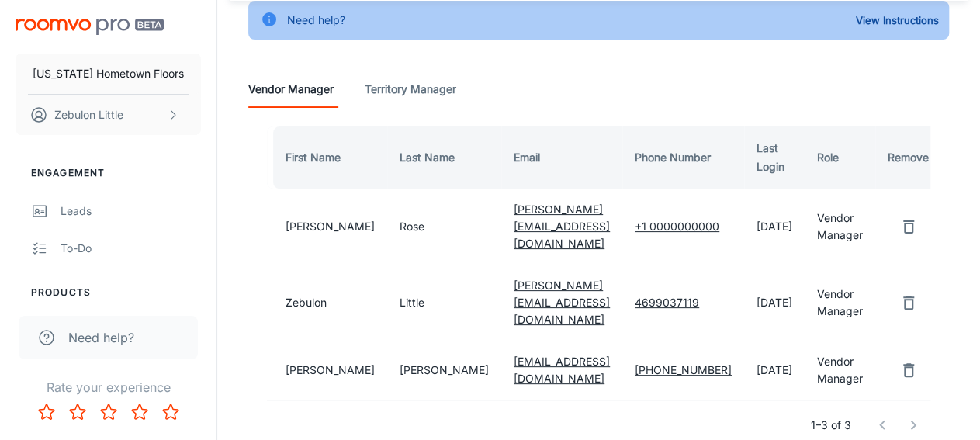
click at [434, 89] on Manager "Territory Manager" at bounding box center [411, 89] width 92 height 37
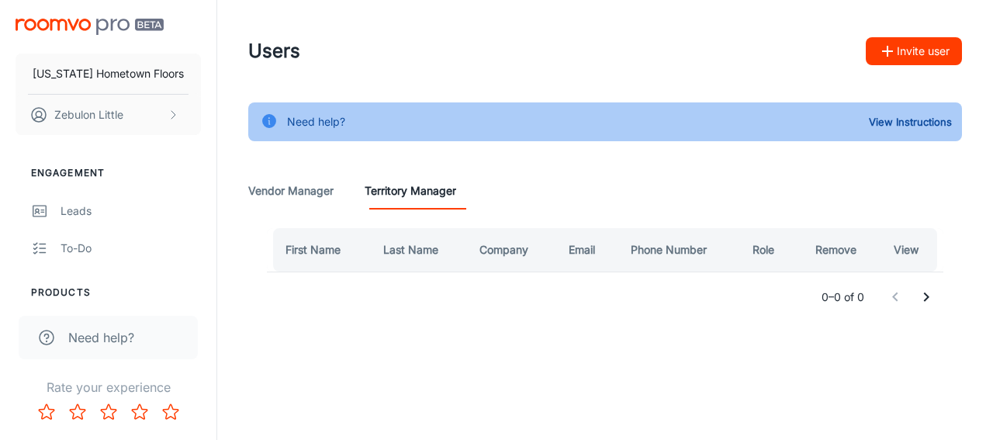
click at [915, 55] on button "Invite user" at bounding box center [914, 51] width 96 height 28
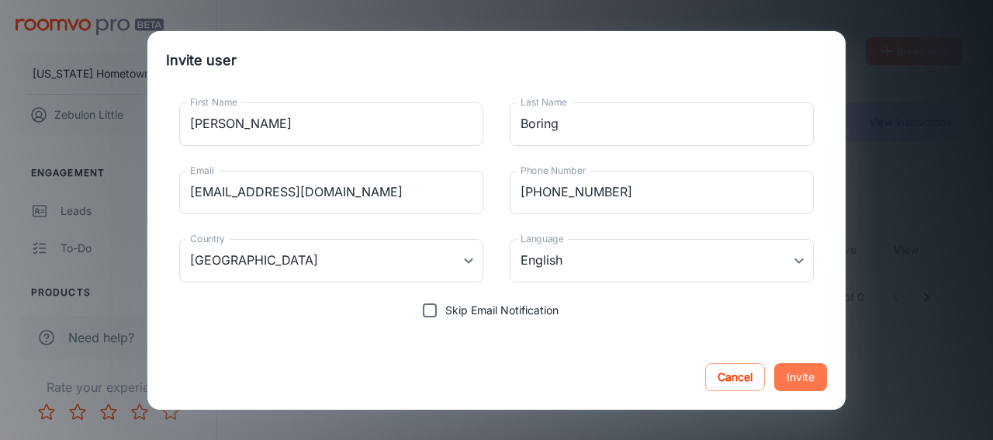
click at [807, 381] on button "Invite" at bounding box center [800, 377] width 53 height 28
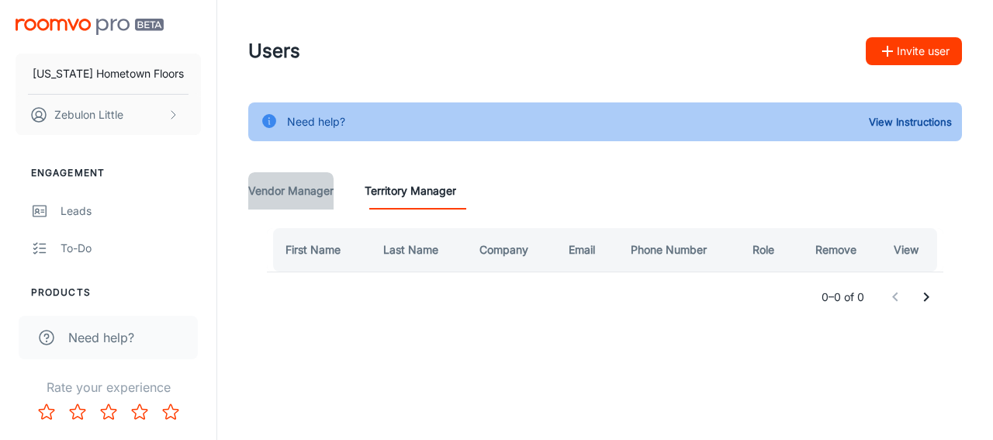
click at [316, 194] on Manager "Vendor Manager" at bounding box center [290, 190] width 85 height 37
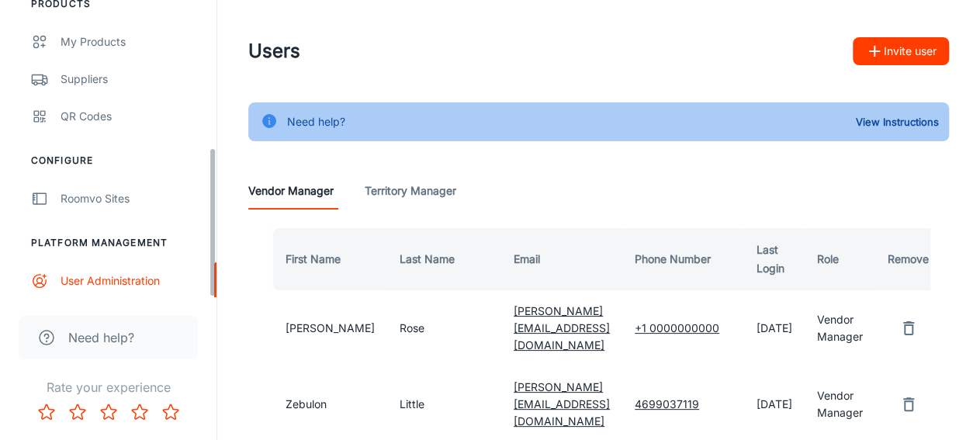
scroll to position [290, 0]
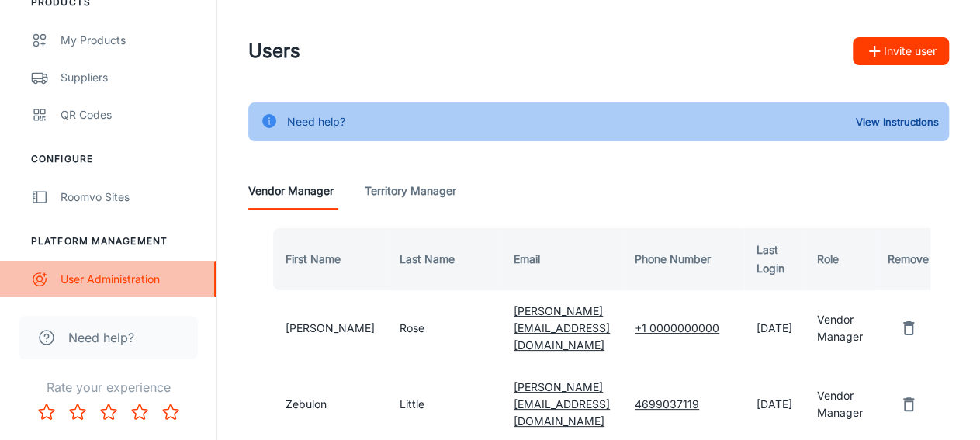
click at [130, 280] on div "User Administration" at bounding box center [130, 279] width 140 height 17
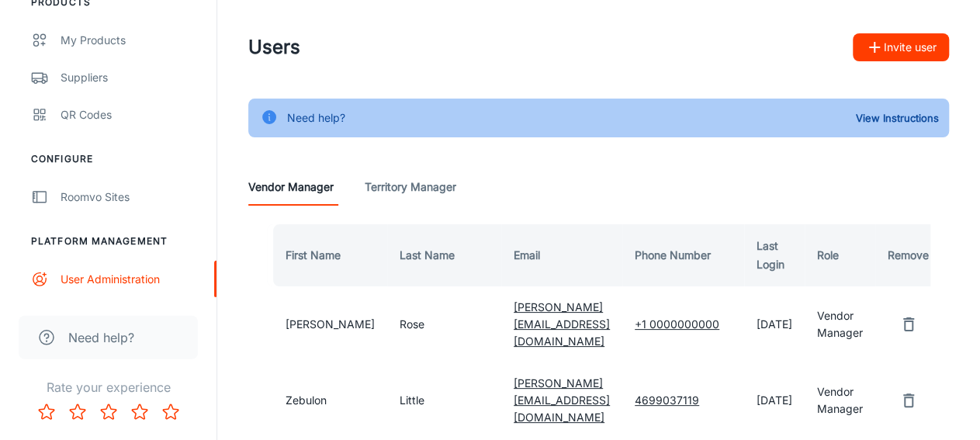
scroll to position [0, 0]
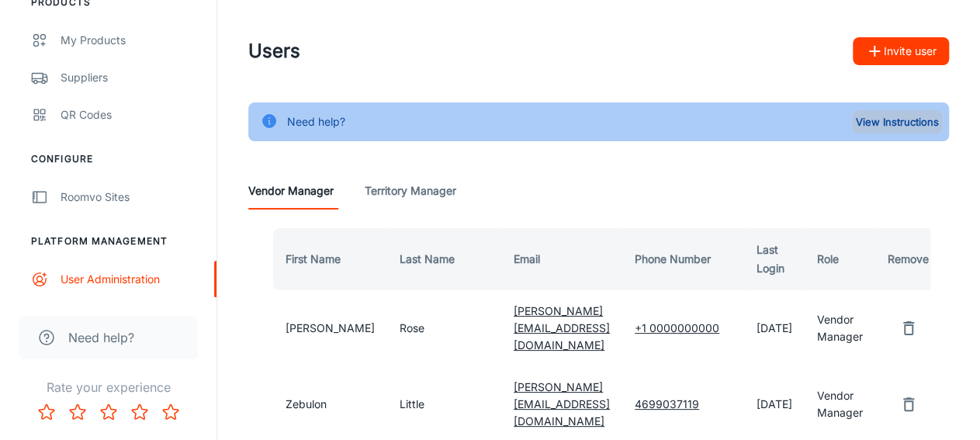
click at [906, 115] on button "View Instructions" at bounding box center [897, 121] width 91 height 23
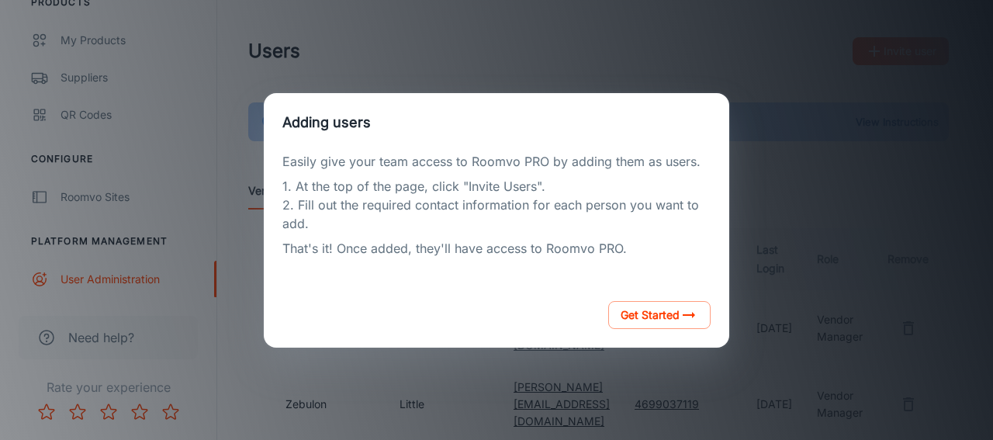
click at [770, 95] on div "Adding users Easily give your team access to Roomvo PRO by adding them as users…" at bounding box center [496, 220] width 955 height 403
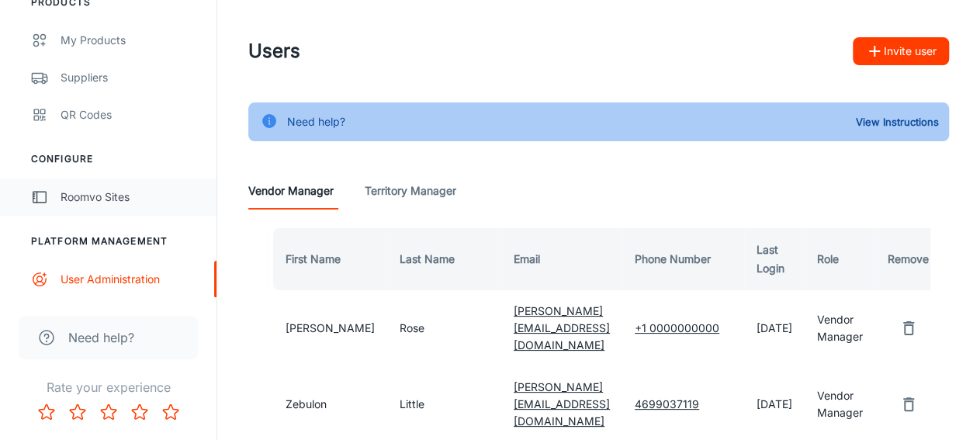
click at [111, 198] on div "Roomvo Sites" at bounding box center [130, 196] width 140 height 17
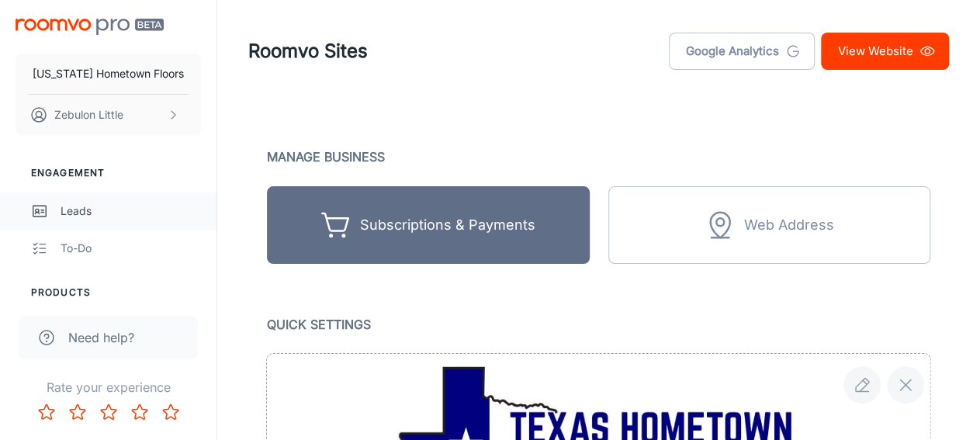
click at [91, 207] on div "Leads" at bounding box center [130, 210] width 140 height 17
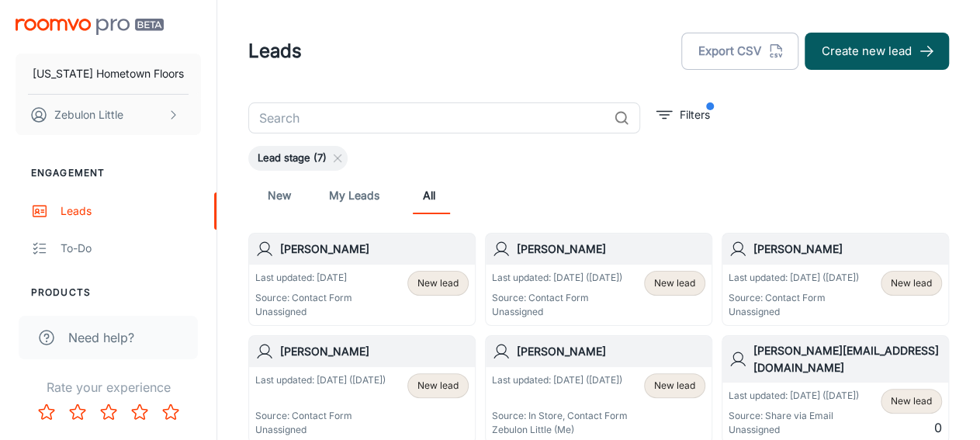
click at [321, 282] on p "Last updated: [DATE]" at bounding box center [303, 278] width 97 height 14
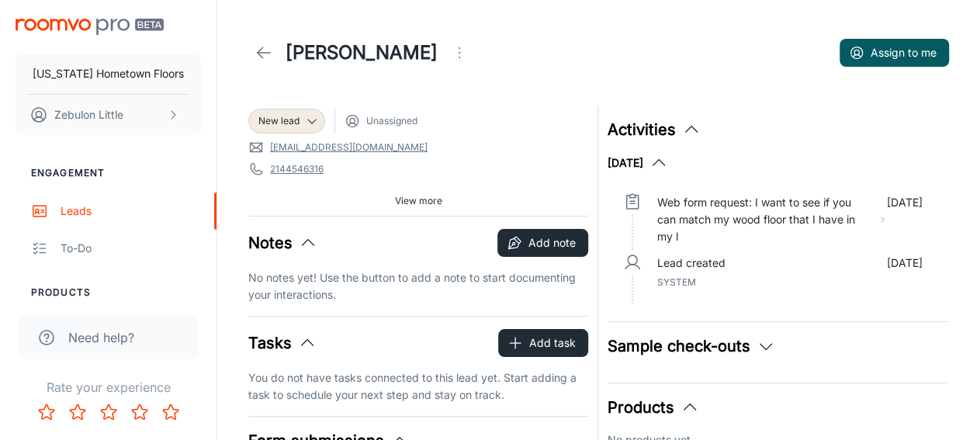
click at [450, 57] on icon "Open menu" at bounding box center [459, 52] width 19 height 19
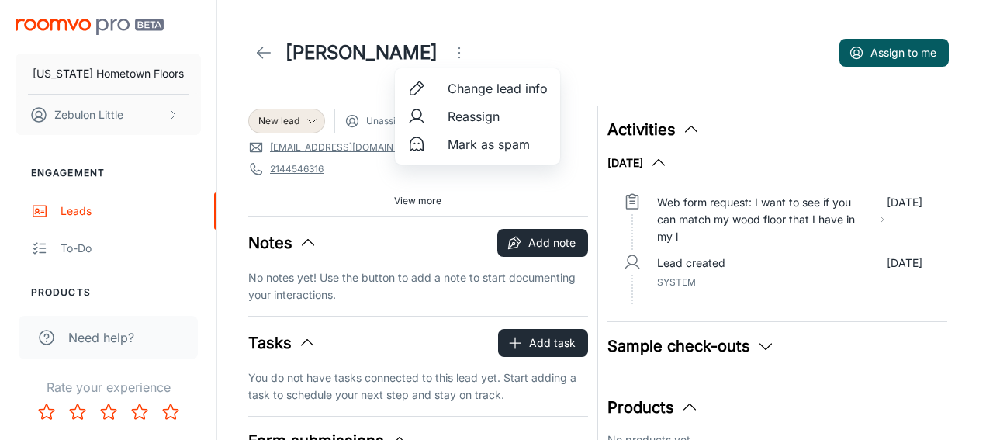
click at [464, 118] on span "Reassign" at bounding box center [498, 116] width 100 height 19
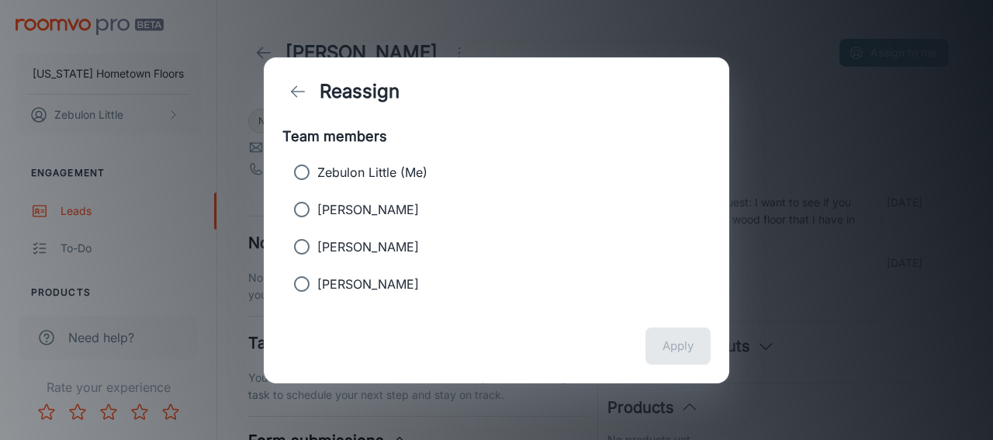
click at [305, 286] on input "[PERSON_NAME]" at bounding box center [301, 283] width 31 height 31
radio input "true"
click at [663, 351] on button "Apply" at bounding box center [677, 345] width 65 height 37
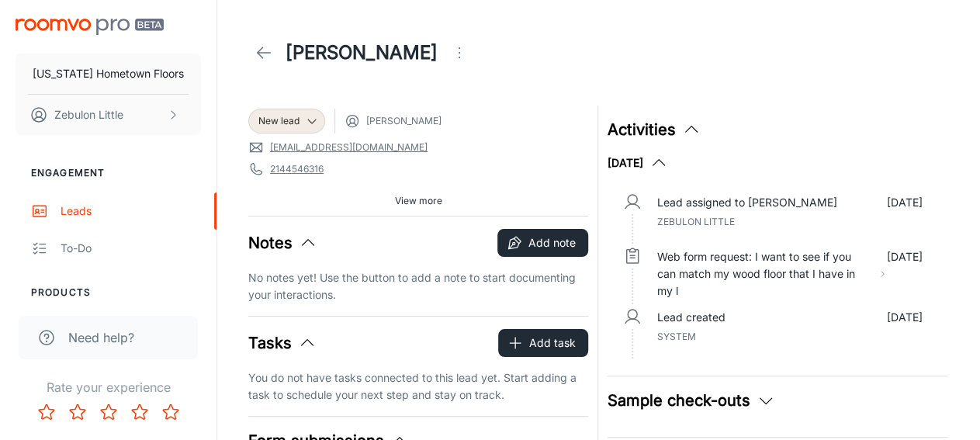
click at [261, 54] on icon at bounding box center [263, 52] width 19 height 19
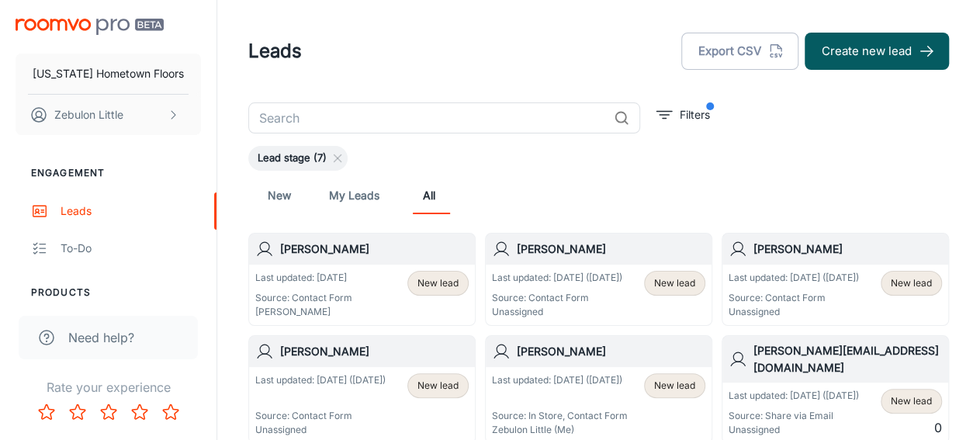
click at [537, 286] on div "Last updated: [DATE] ([DATE]) Source: Contact Form Unassigned" at bounding box center [557, 295] width 130 height 48
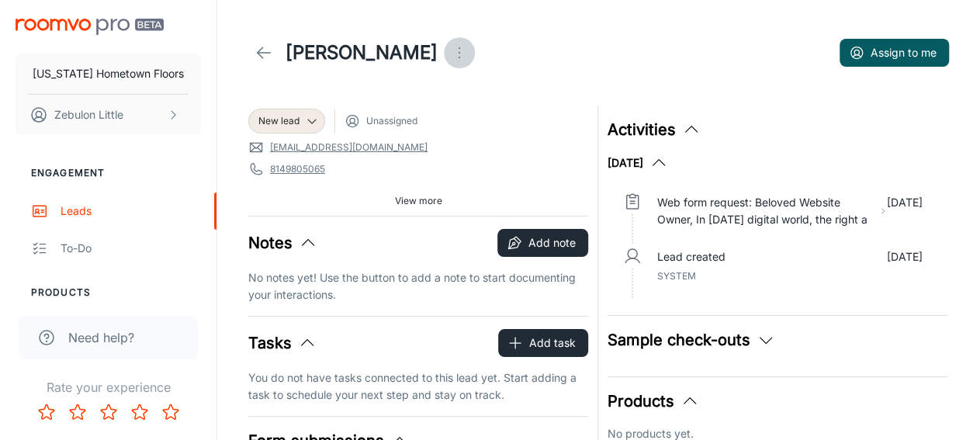
click at [450, 54] on icon "Open menu" at bounding box center [459, 52] width 19 height 19
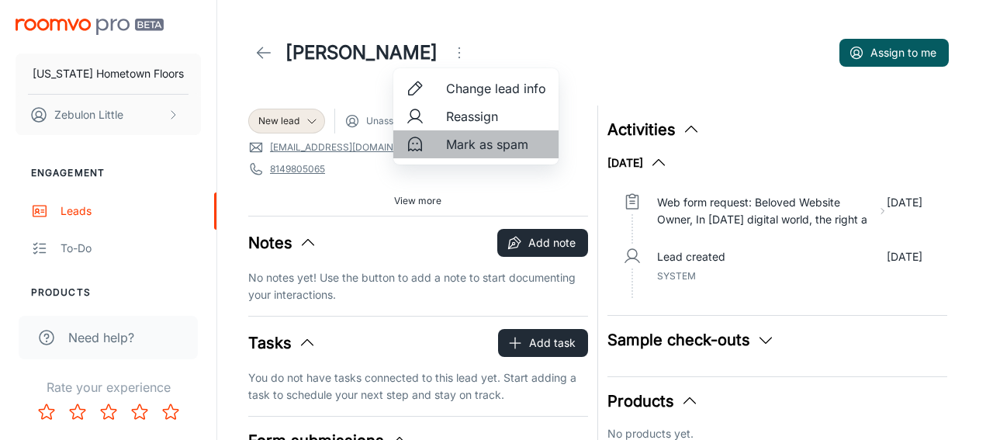
click at [450, 142] on span "Mark as spam" at bounding box center [496, 144] width 100 height 19
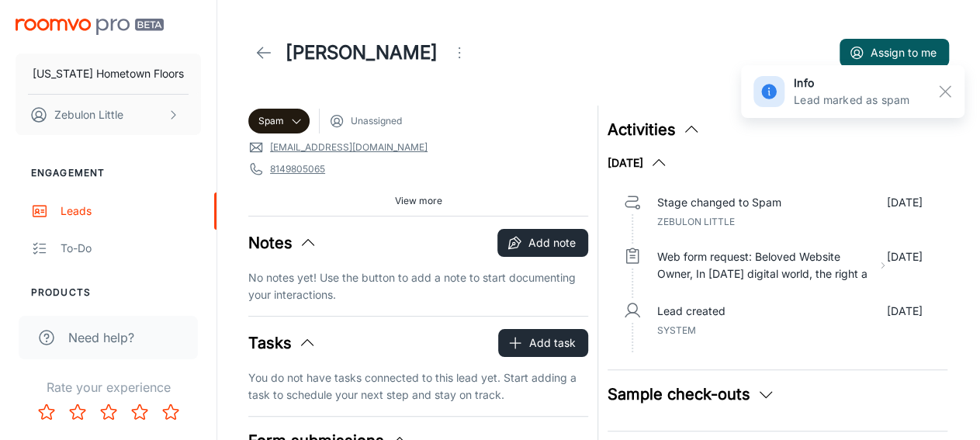
click at [266, 55] on icon at bounding box center [263, 52] width 19 height 19
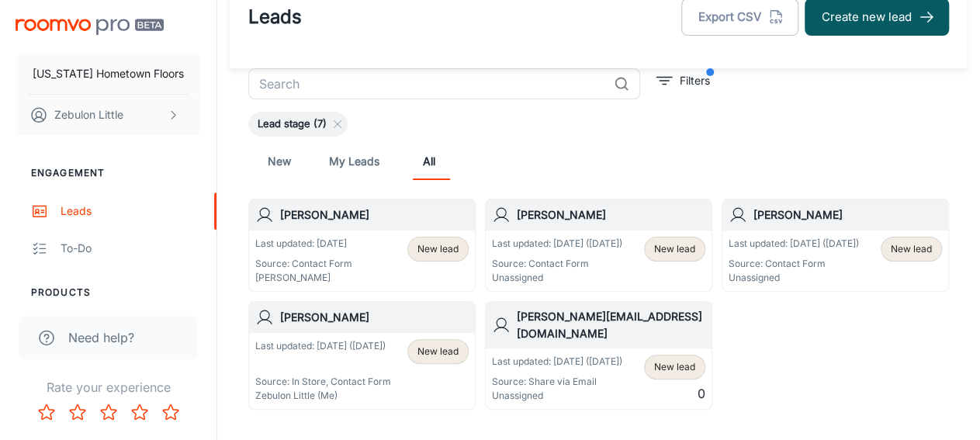
scroll to position [81, 0]
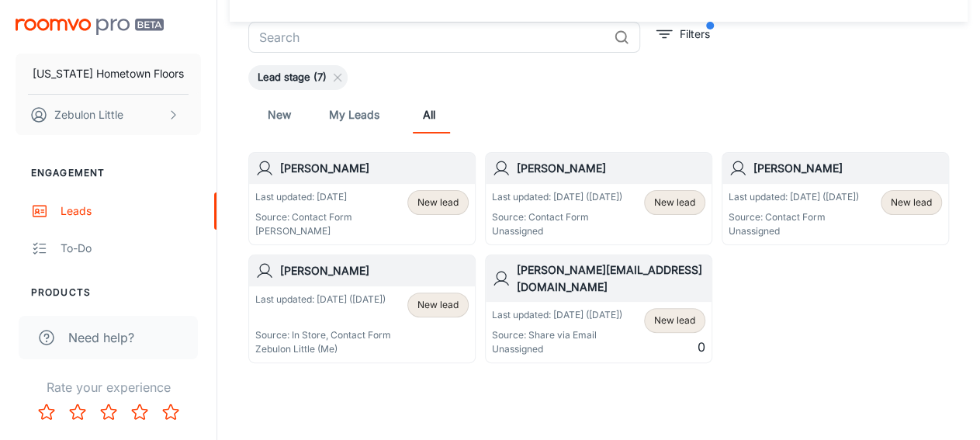
click at [558, 223] on p "Source: Contact Form" at bounding box center [557, 217] width 130 height 14
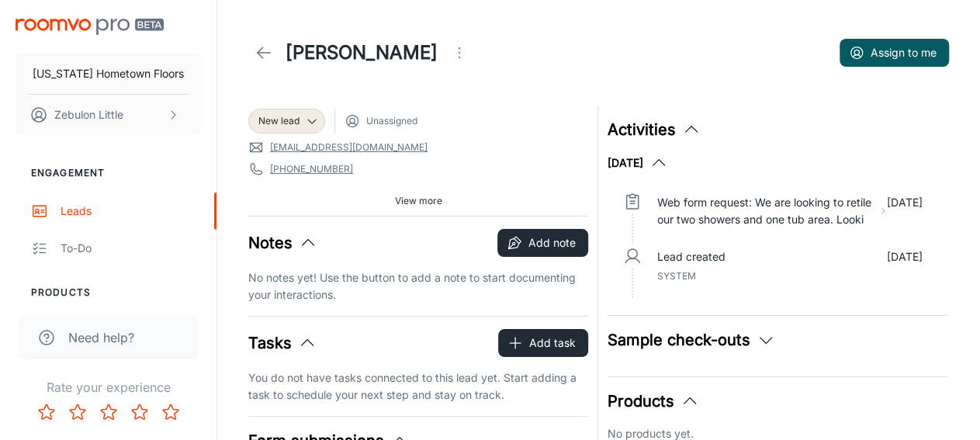
click at [465, 52] on icon "Open menu" at bounding box center [459, 52] width 19 height 19
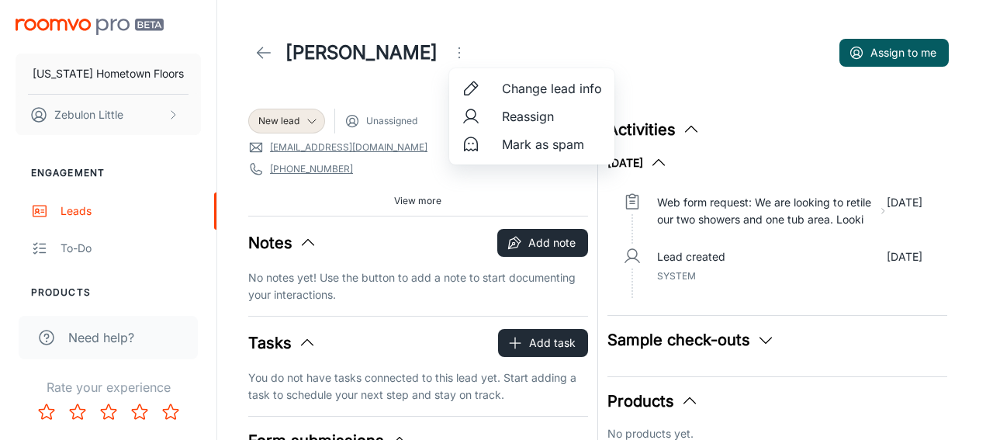
click at [489, 116] on div at bounding box center [475, 116] width 28 height 19
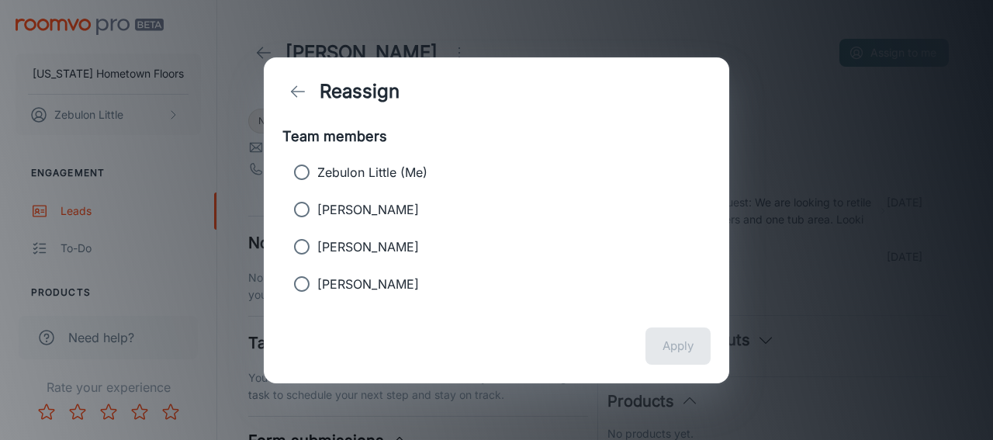
click at [365, 282] on p "[PERSON_NAME]" at bounding box center [368, 284] width 102 height 19
click at [317, 282] on input "[PERSON_NAME]" at bounding box center [301, 283] width 31 height 31
radio input "true"
click at [665, 342] on button "Apply" at bounding box center [677, 345] width 65 height 37
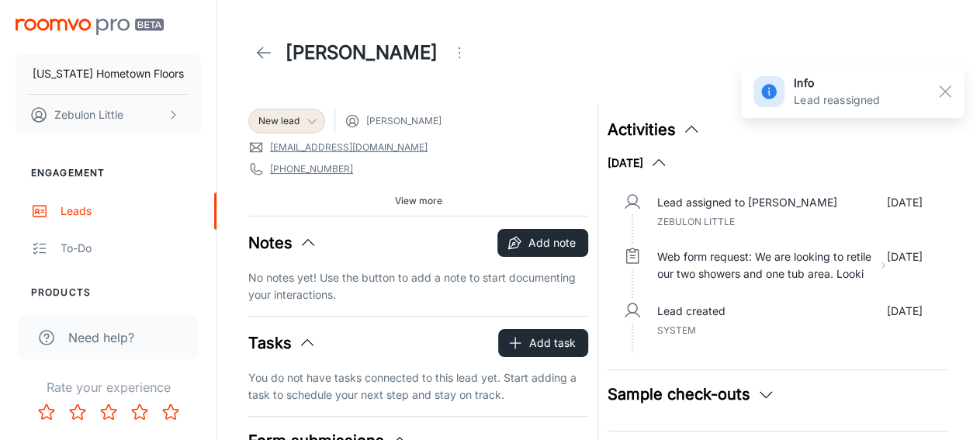
click at [306, 123] on icon at bounding box center [312, 121] width 12 height 12
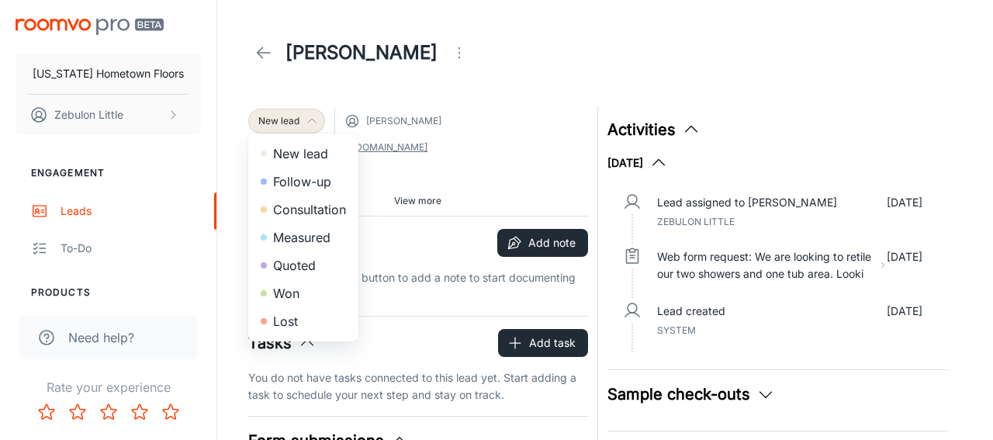
click at [292, 323] on li "Lost" at bounding box center [303, 321] width 110 height 28
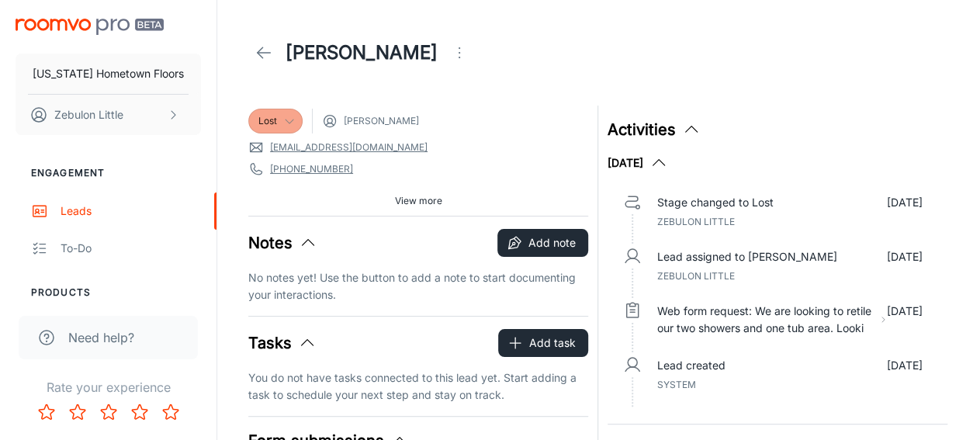
click at [263, 51] on icon at bounding box center [263, 52] width 19 height 19
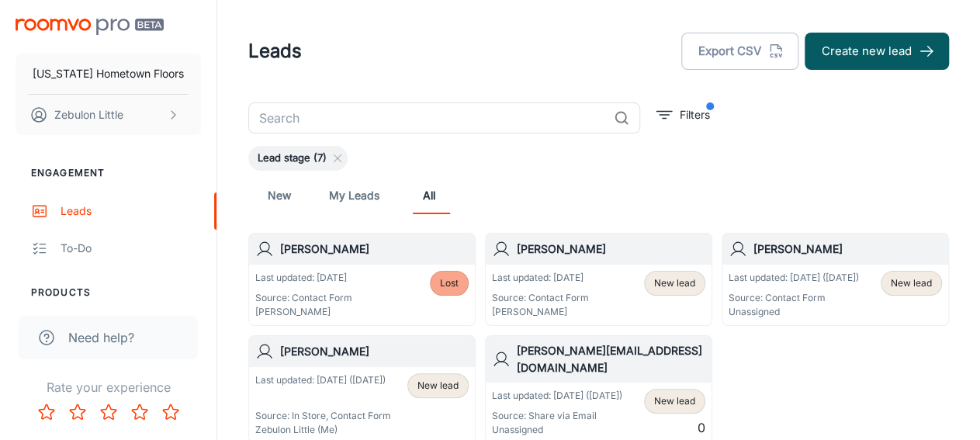
click at [778, 267] on div "Last updated: [DATE] ([DATE]) Source: Contact Form Unassigned New lead" at bounding box center [835, 294] width 226 height 60
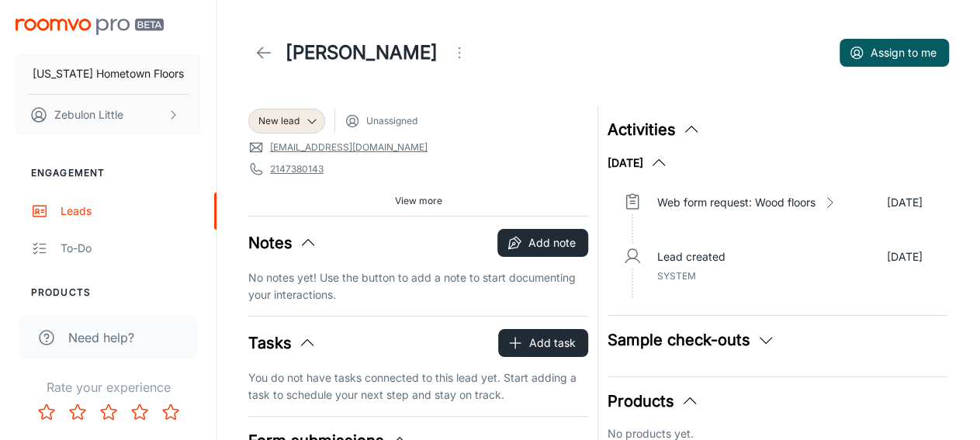
click at [450, 55] on icon "Open menu" at bounding box center [459, 52] width 19 height 19
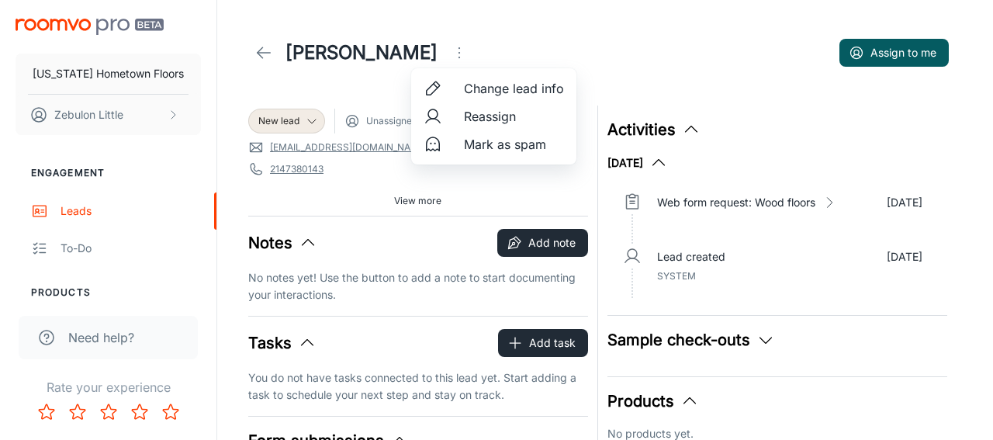
click at [263, 52] on div at bounding box center [496, 220] width 993 height 440
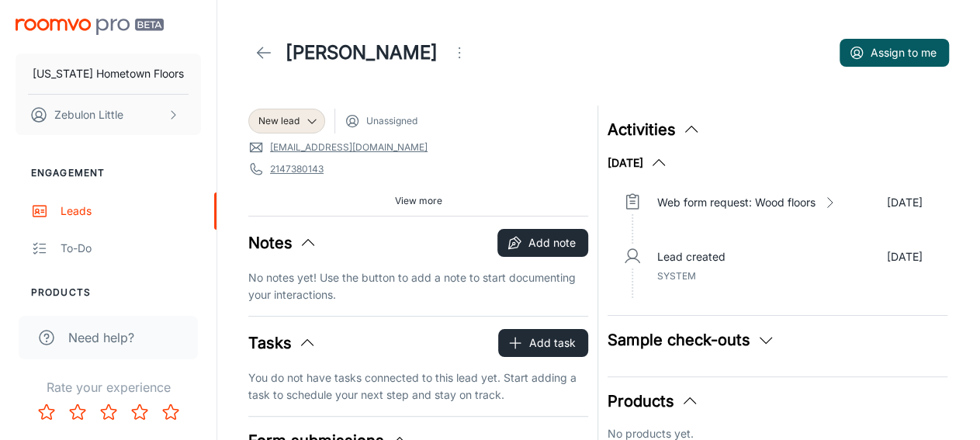
click at [263, 52] on icon at bounding box center [263, 52] width 19 height 19
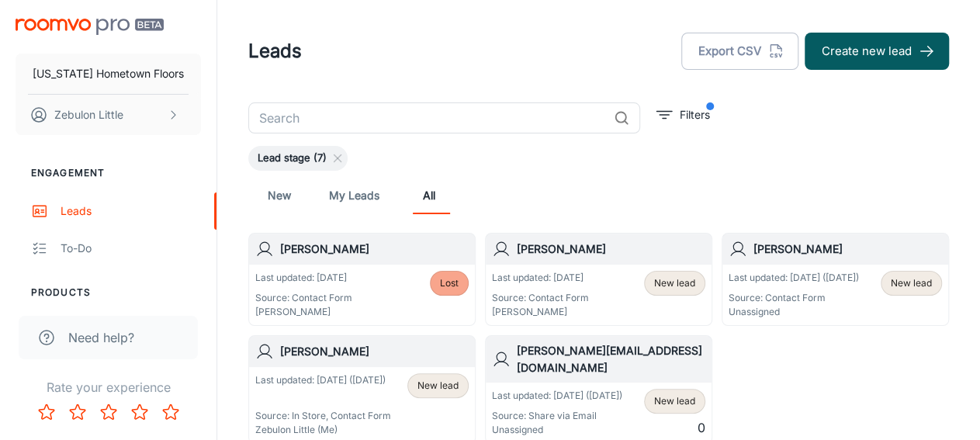
click at [801, 278] on p "Last updated: [DATE] ([DATE])" at bounding box center [793, 278] width 130 height 14
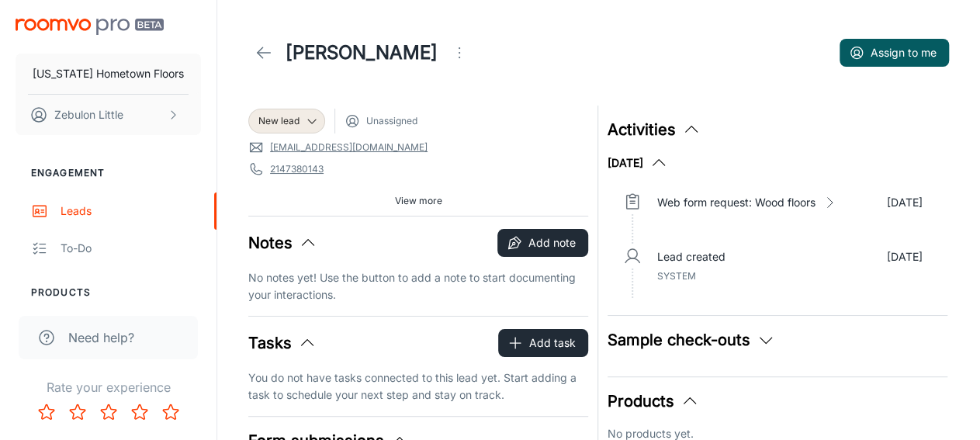
click at [420, 202] on span "View more" at bounding box center [417, 201] width 47 height 14
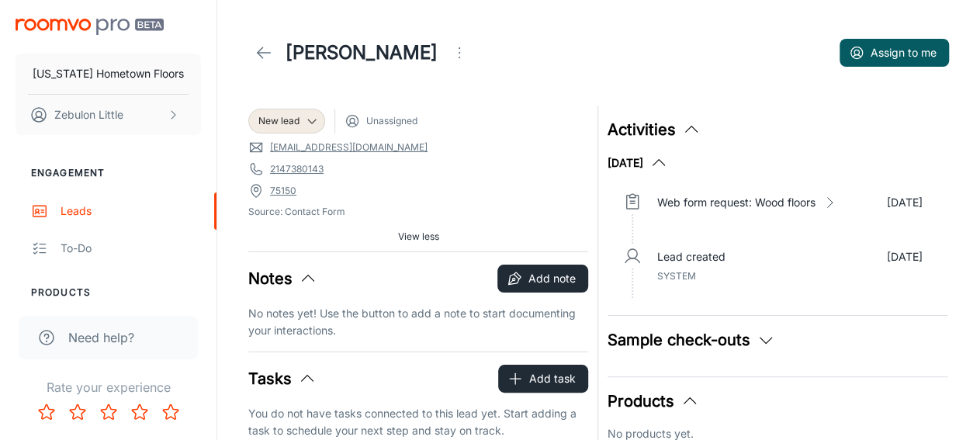
click at [420, 236] on span "View less" at bounding box center [417, 237] width 41 height 14
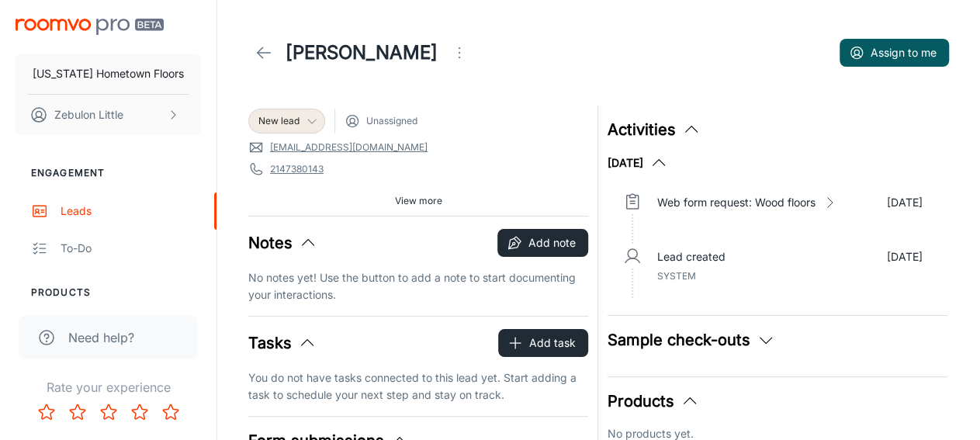
click at [313, 123] on icon at bounding box center [312, 121] width 12 height 12
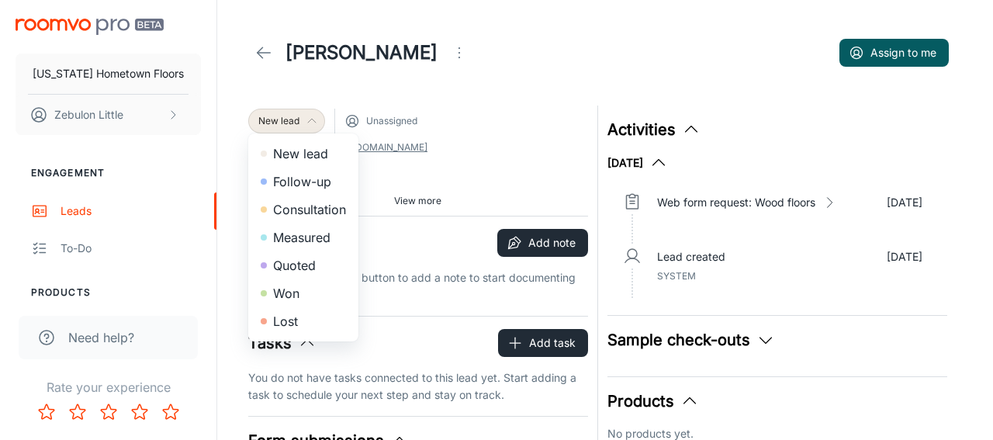
click at [424, 59] on div at bounding box center [496, 220] width 993 height 440
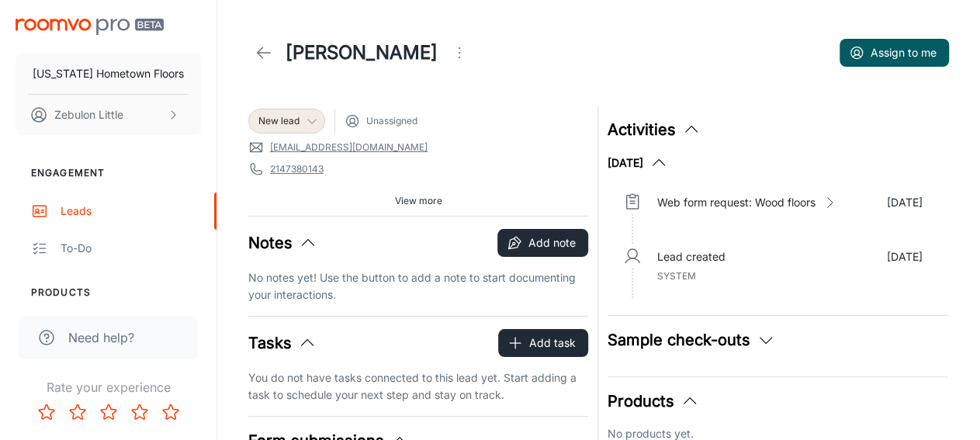
click at [450, 57] on icon "Open menu" at bounding box center [459, 52] width 19 height 19
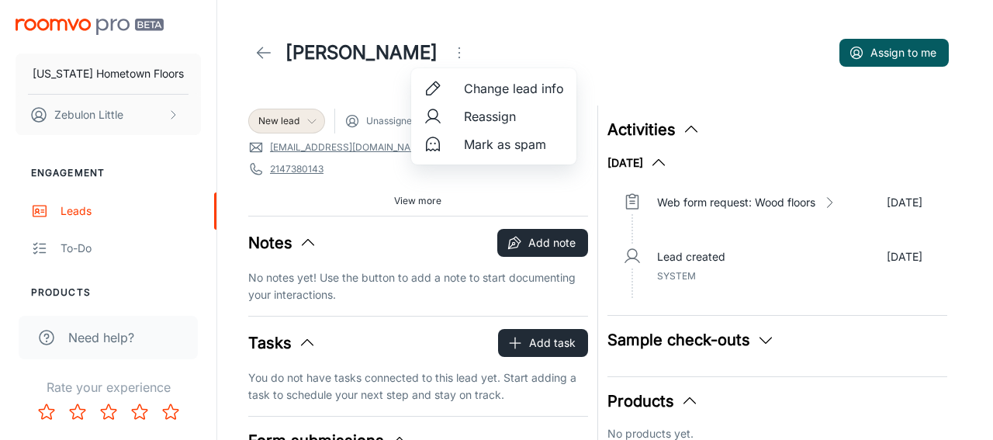
click at [468, 86] on span "Change lead info" at bounding box center [514, 88] width 100 height 19
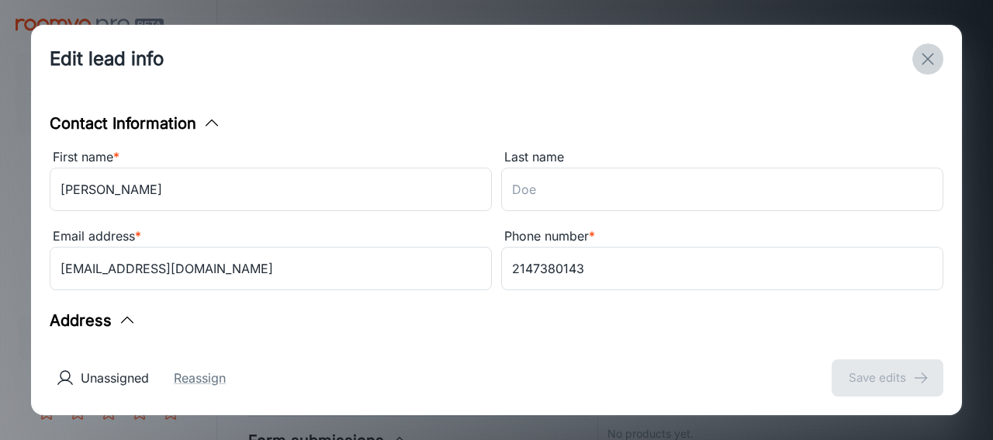
click at [924, 55] on line "exit" at bounding box center [927, 59] width 11 height 11
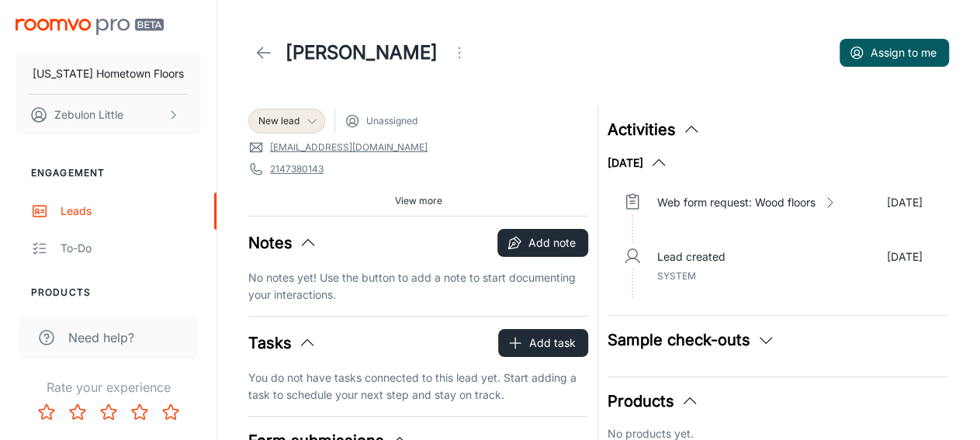
click at [264, 55] on icon at bounding box center [263, 52] width 19 height 19
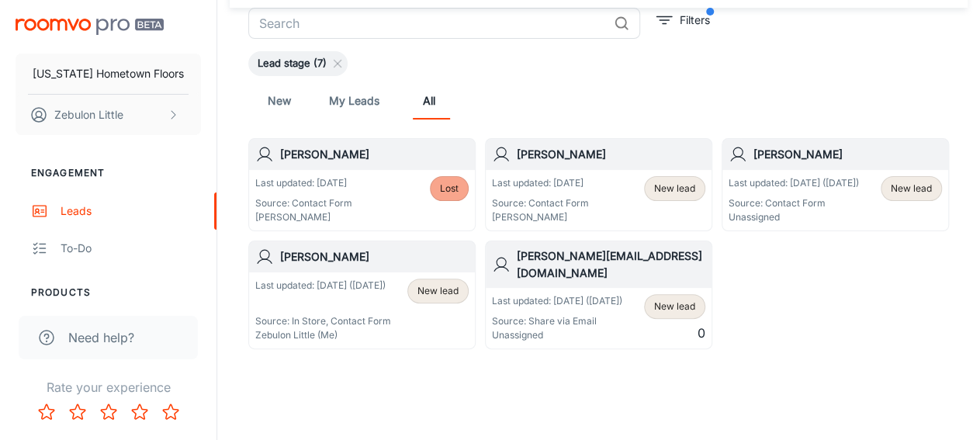
scroll to position [98, 0]
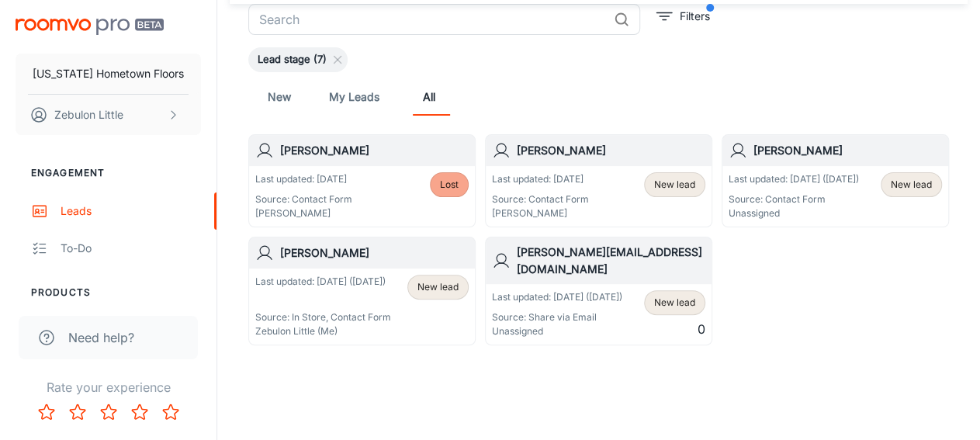
click at [323, 266] on div "[PERSON_NAME]" at bounding box center [362, 252] width 226 height 31
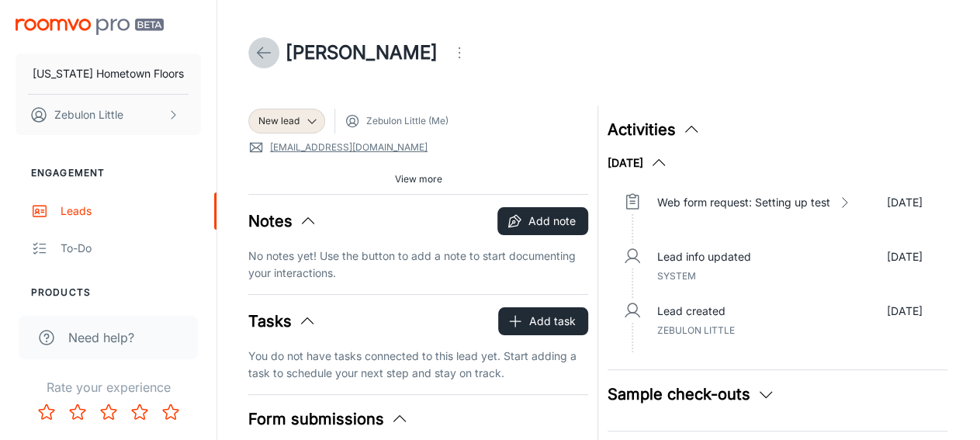
click at [261, 50] on polyline at bounding box center [259, 52] width 5 height 11
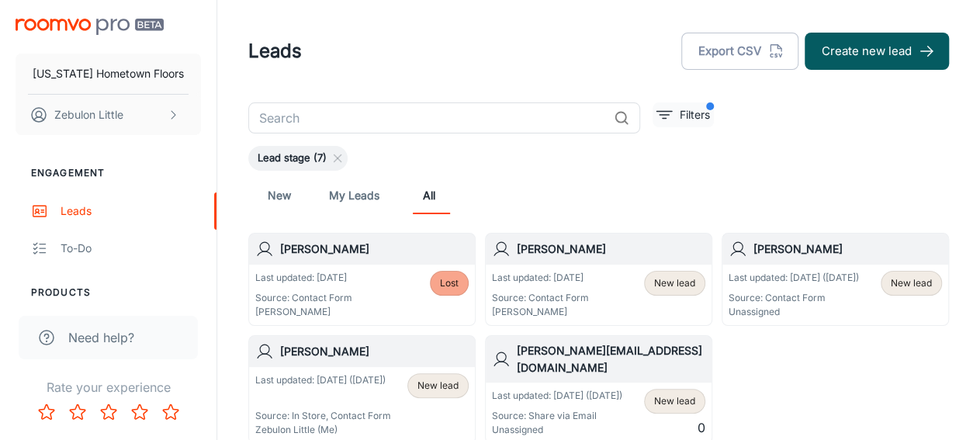
click at [659, 120] on icon "filter" at bounding box center [664, 114] width 19 height 19
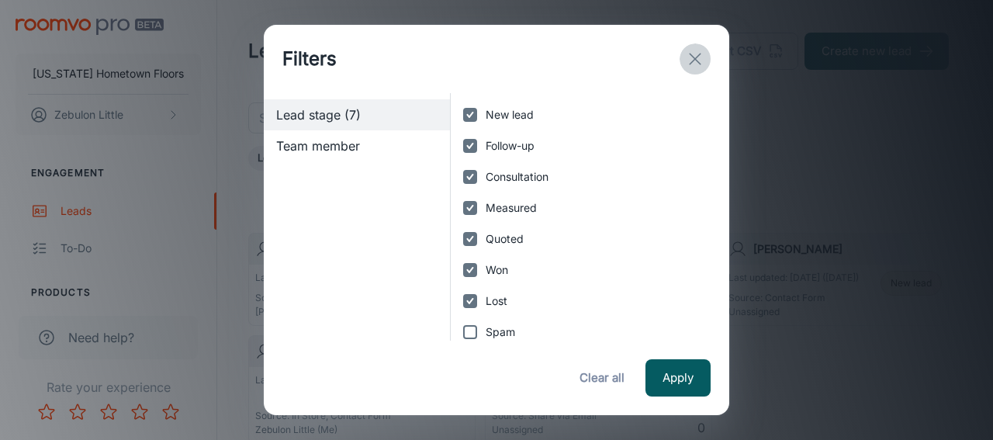
click at [691, 58] on icon "exit" at bounding box center [695, 59] width 19 height 19
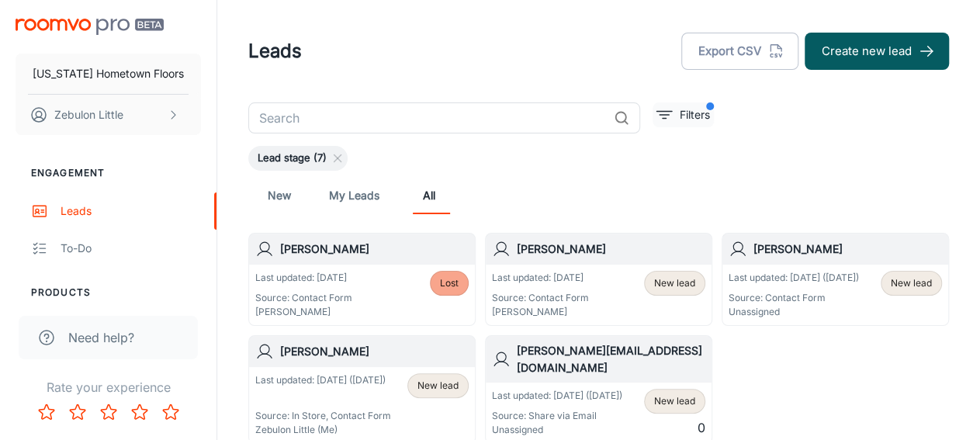
click at [675, 106] on button "Filters" at bounding box center [682, 114] width 61 height 25
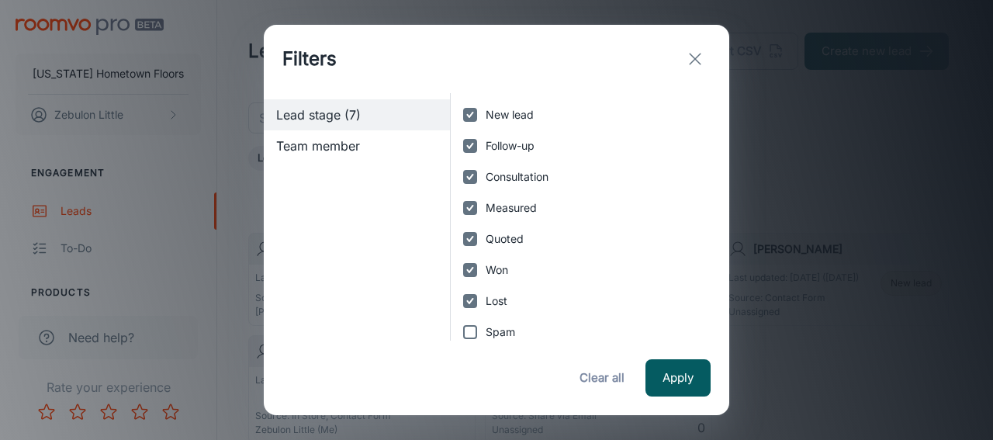
click at [332, 147] on span "Team member" at bounding box center [356, 145] width 161 height 19
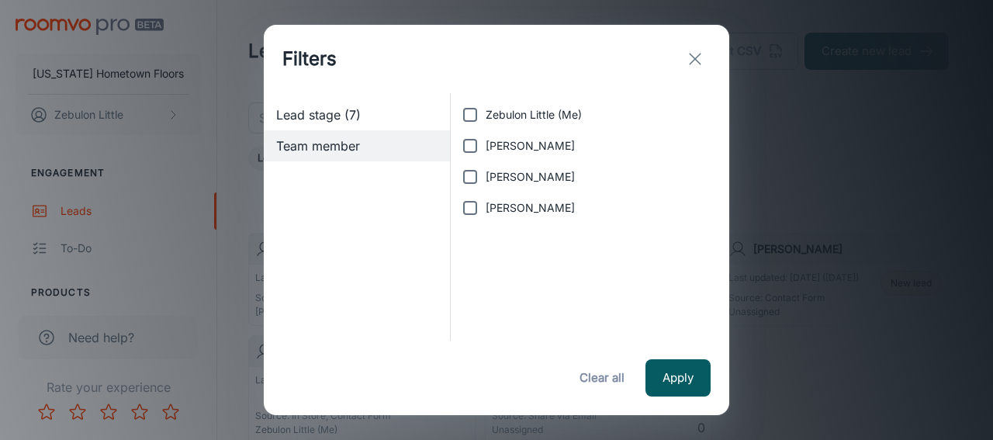
click at [469, 209] on input "[PERSON_NAME]" at bounding box center [469, 207] width 31 height 31
checkbox input "true"
click at [671, 375] on button "Apply" at bounding box center [677, 377] width 65 height 37
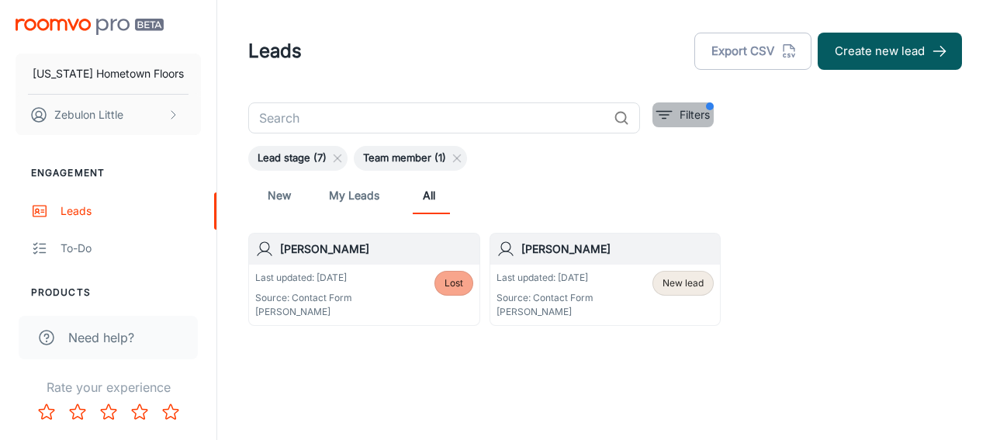
click at [660, 116] on icon "filter" at bounding box center [664, 114] width 19 height 19
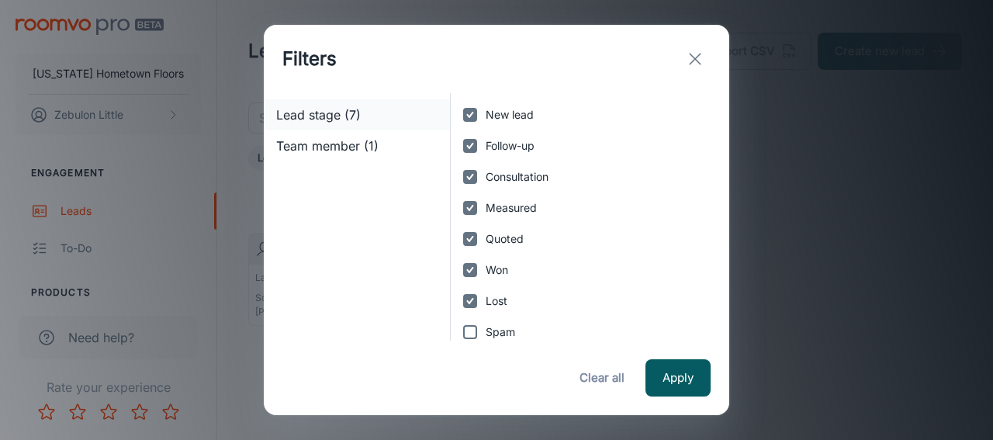
click at [323, 116] on span "Lead stage (7)" at bounding box center [356, 114] width 161 height 19
click at [668, 384] on button "Apply" at bounding box center [677, 377] width 65 height 37
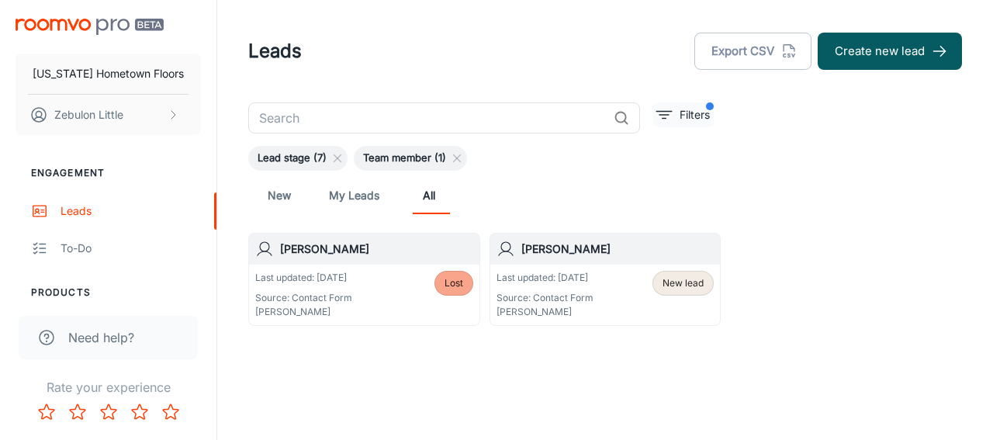
click at [671, 117] on icon "filter" at bounding box center [664, 114] width 19 height 19
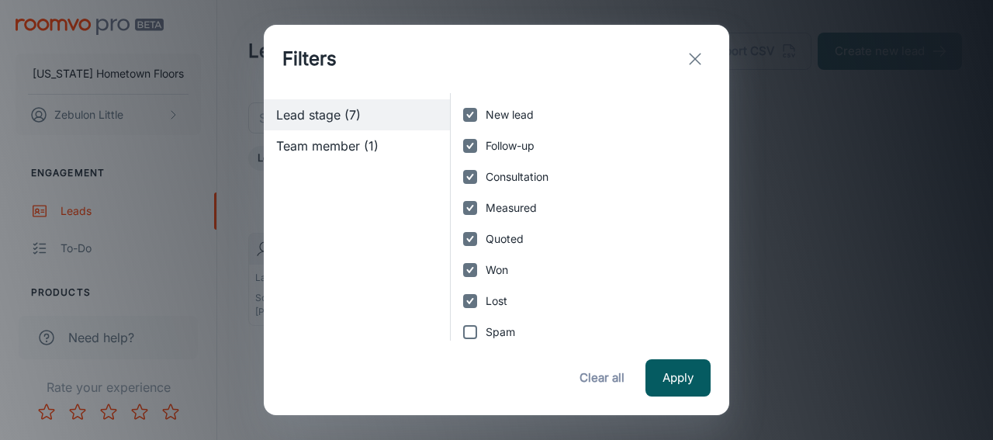
click at [364, 146] on span "Team member (1)" at bounding box center [356, 145] width 161 height 19
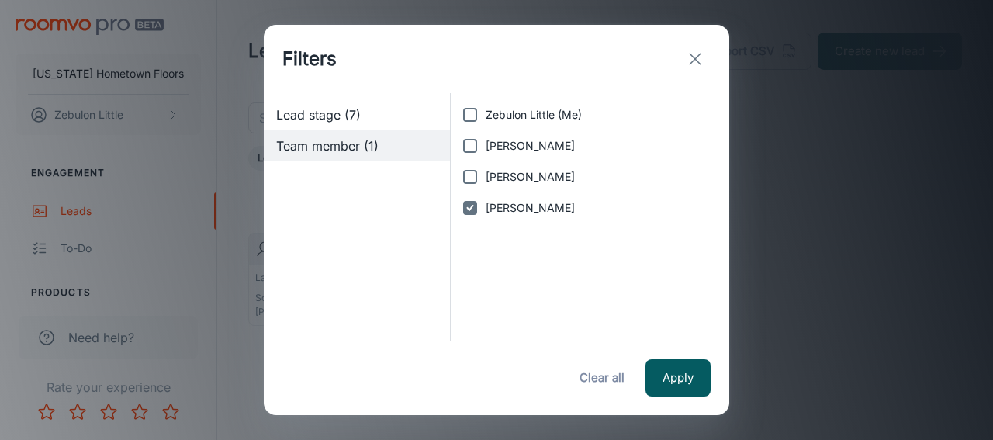
click at [469, 209] on input "[PERSON_NAME]" at bounding box center [469, 207] width 31 height 31
checkbox input "false"
click at [677, 371] on button "Apply" at bounding box center [677, 377] width 65 height 37
